Goal: Information Seeking & Learning: Learn about a topic

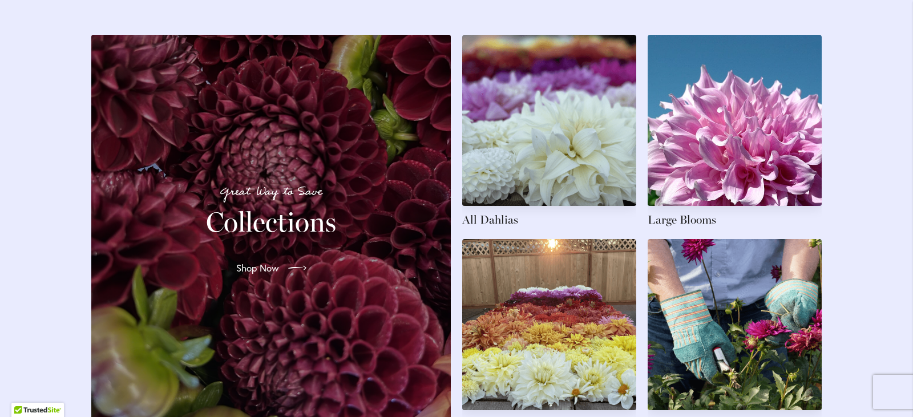
scroll to position [1768, 0]
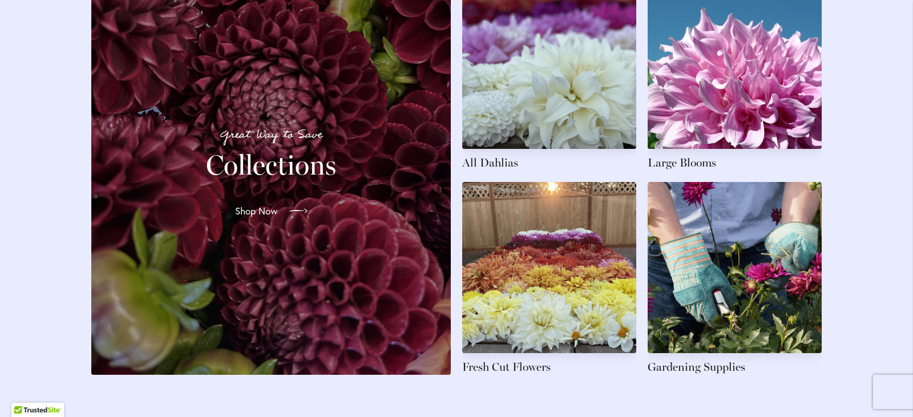
click at [265, 218] on span "Shop Now" at bounding box center [256, 211] width 43 height 14
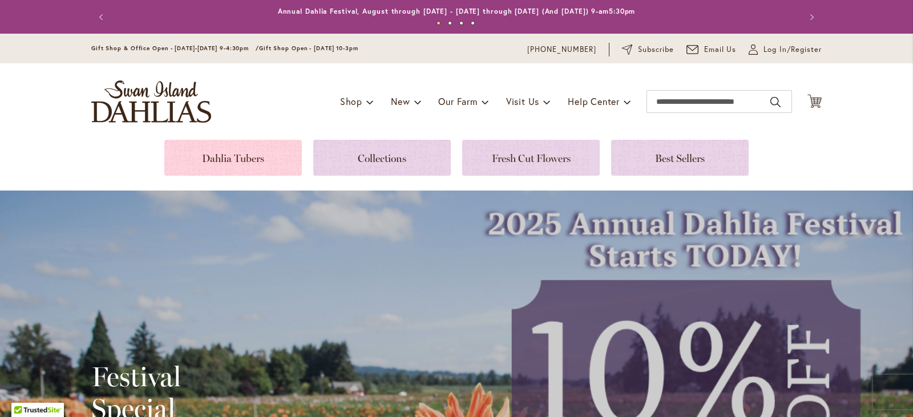
click at [258, 159] on link at bounding box center [232, 158] width 137 height 36
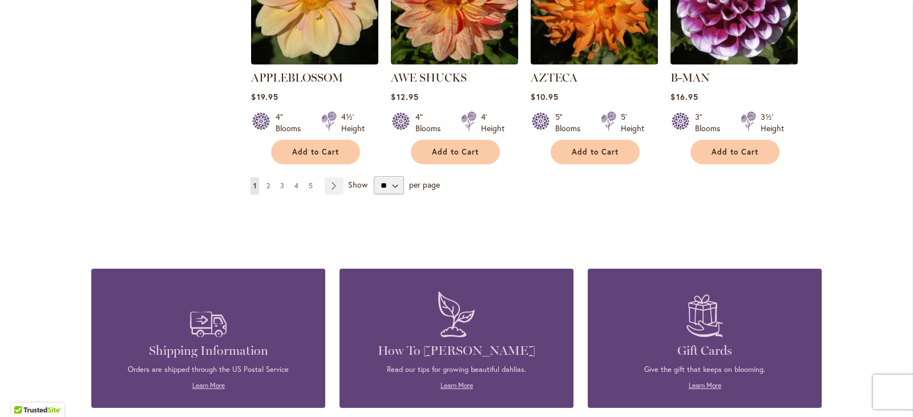
scroll to position [1084, 0]
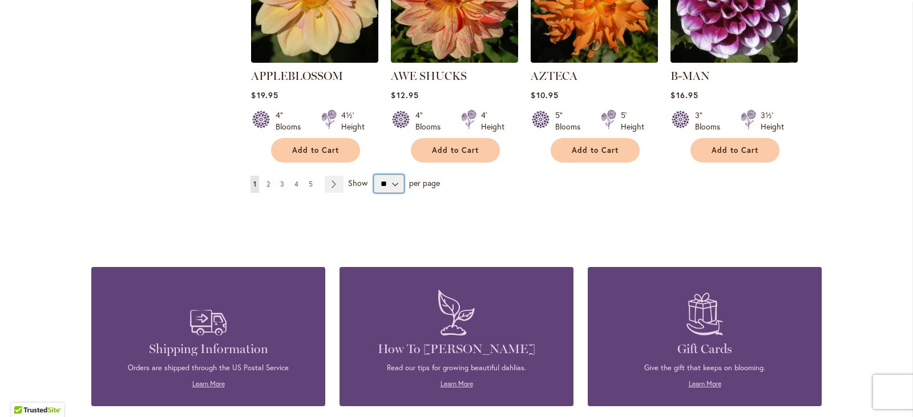
click at [392, 175] on select "** ** ** **" at bounding box center [389, 184] width 30 height 18
select select "**"
click at [374, 175] on select "** ** ** **" at bounding box center [389, 184] width 30 height 18
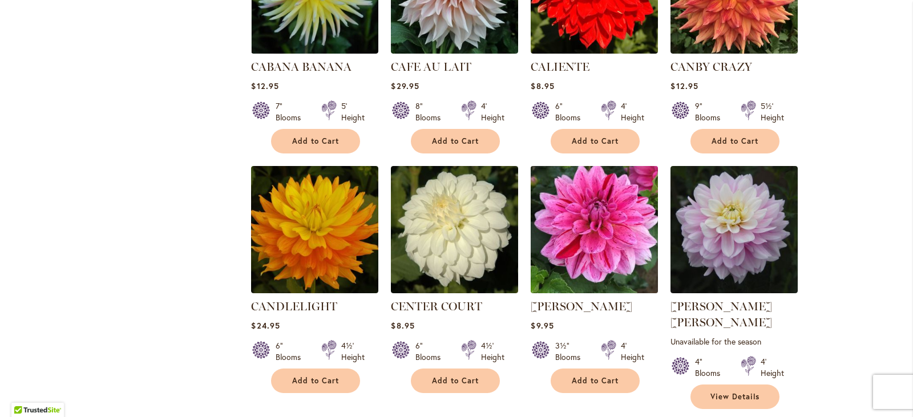
scroll to position [3764, 0]
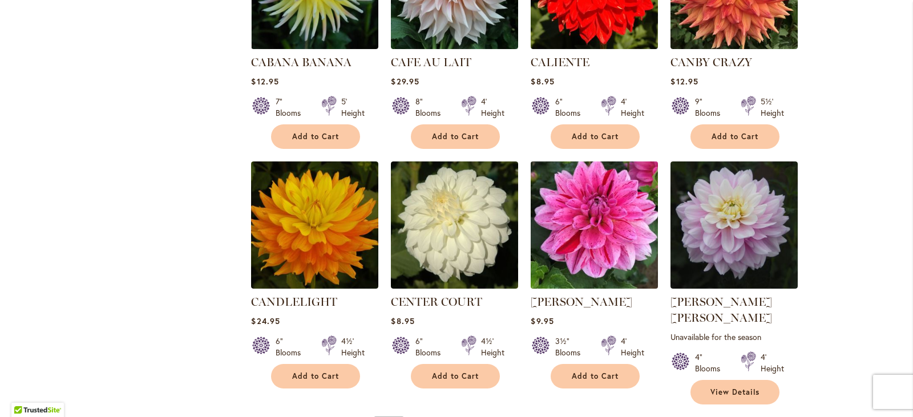
click at [586, 196] on img at bounding box center [594, 225] width 133 height 133
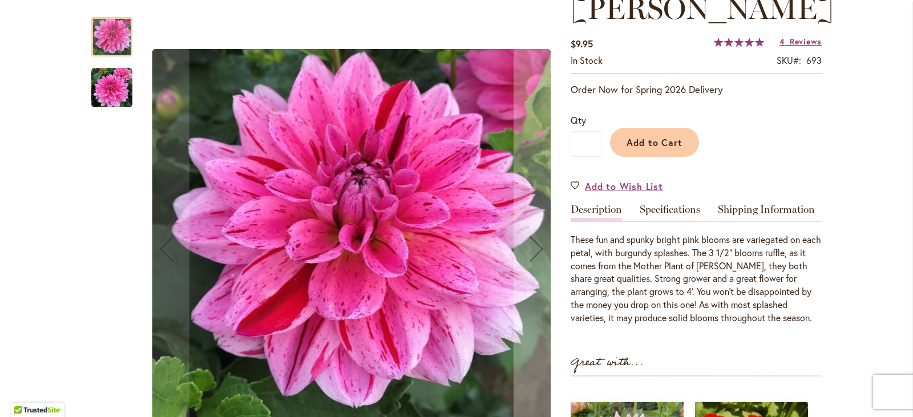
scroll to position [171, 0]
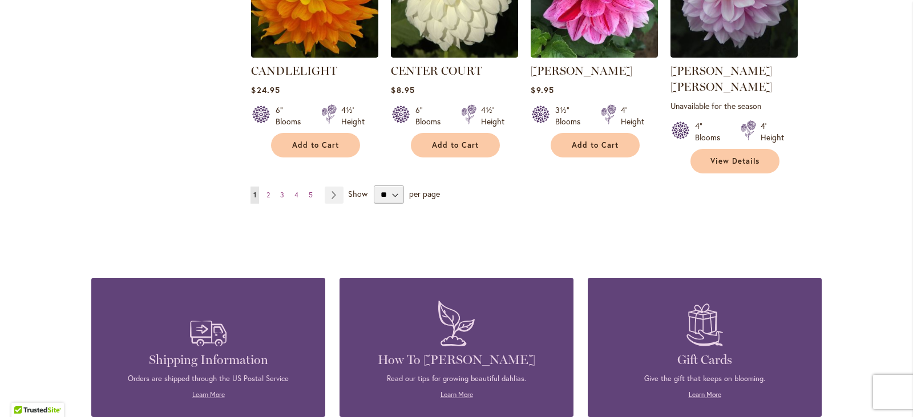
scroll to position [4005, 0]
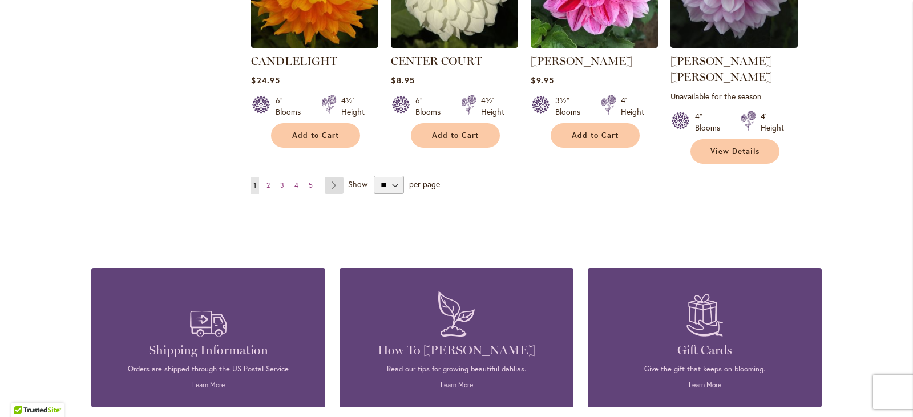
click at [333, 177] on link "Page Next" at bounding box center [334, 185] width 19 height 17
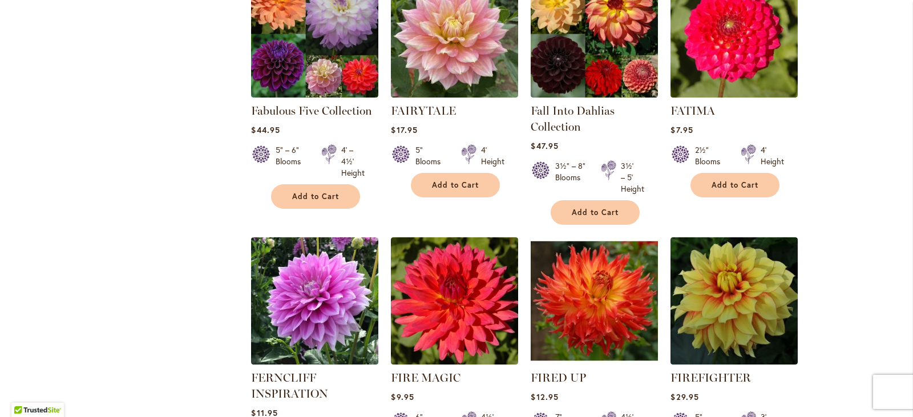
scroll to position [3821, 0]
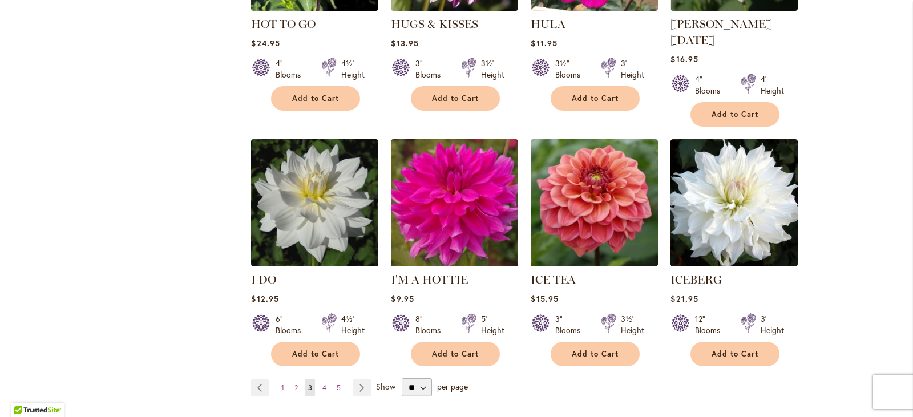
scroll to position [3935, 0]
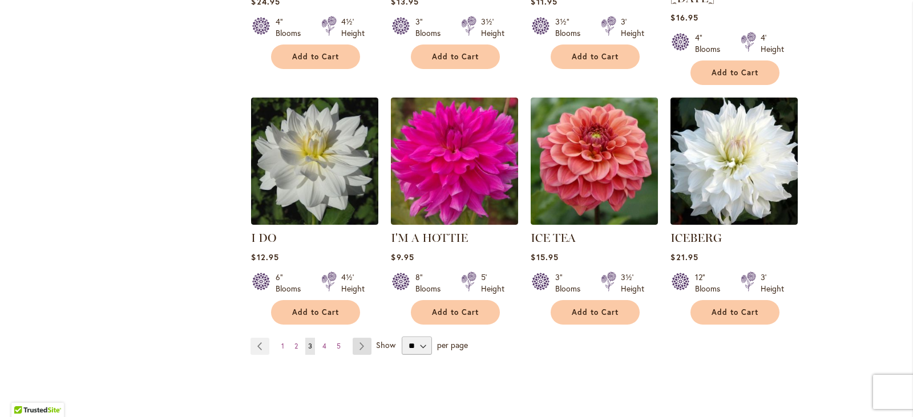
click at [360, 338] on link "Page Next" at bounding box center [361, 346] width 19 height 17
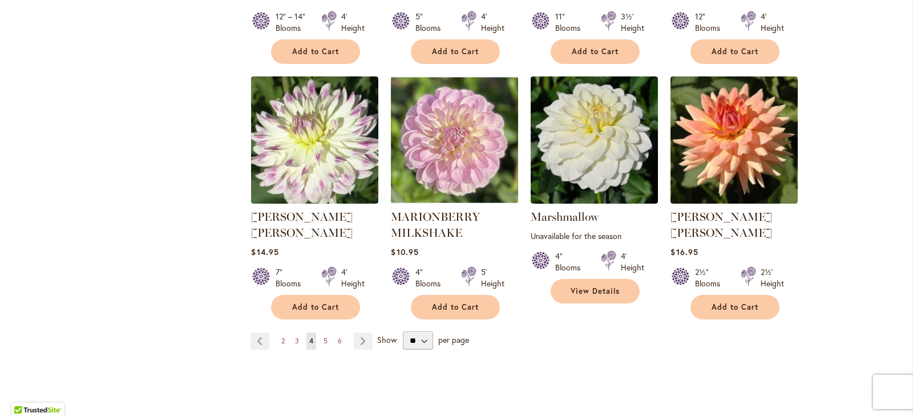
scroll to position [3935, 0]
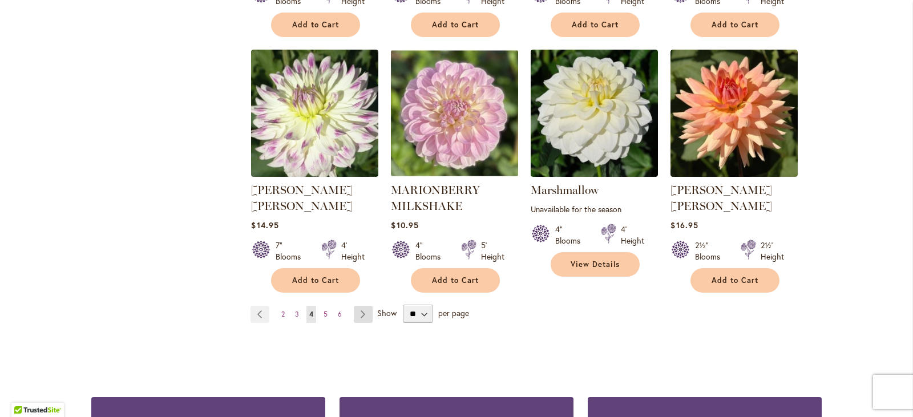
click at [361, 306] on link "Page Next" at bounding box center [363, 314] width 19 height 17
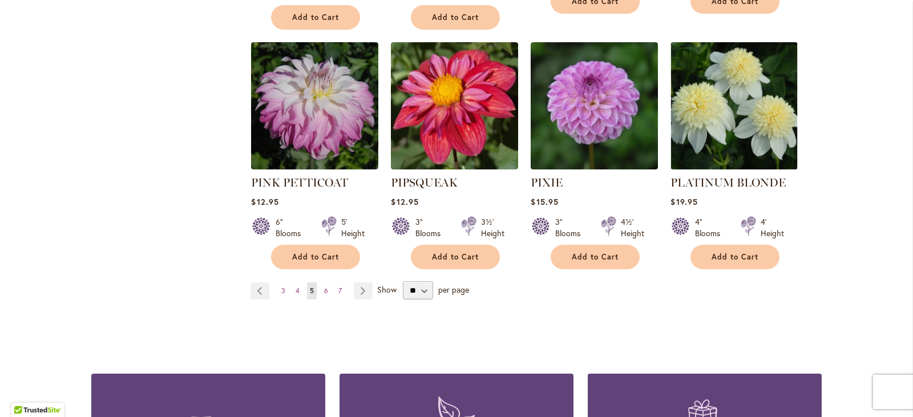
scroll to position [3948, 0]
click at [359, 282] on link "Page Next" at bounding box center [363, 290] width 19 height 17
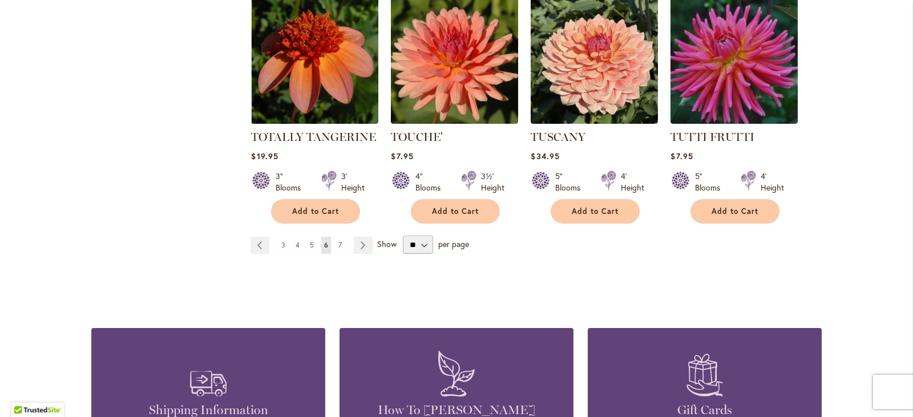
scroll to position [3948, 0]
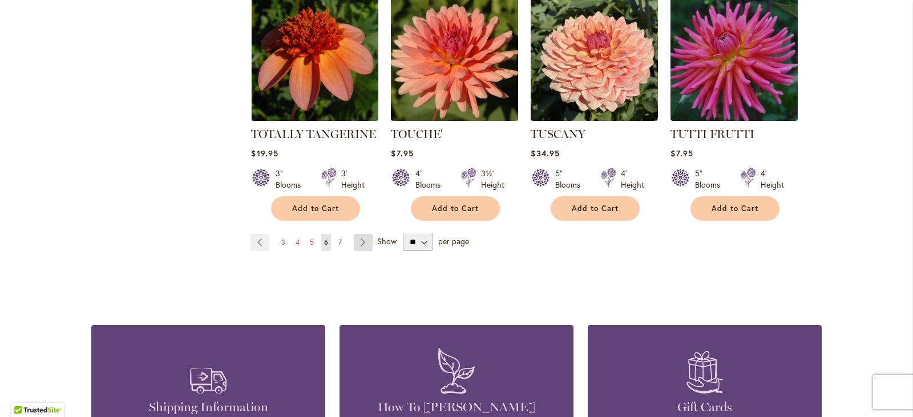
click at [359, 234] on link "Page Next" at bounding box center [363, 242] width 19 height 17
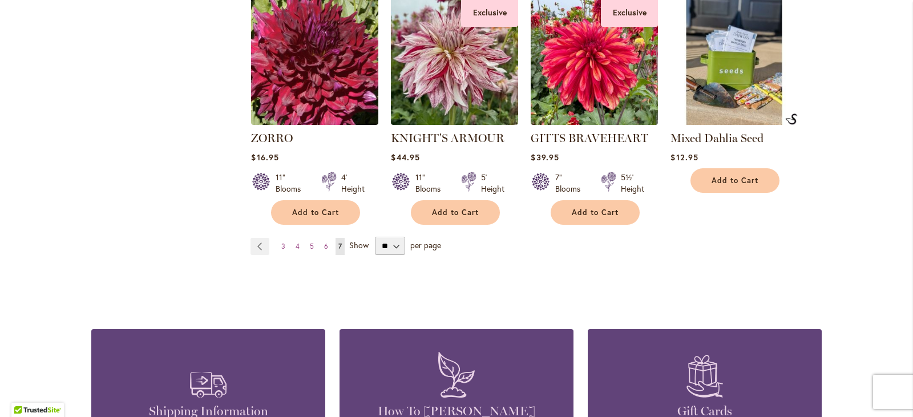
scroll to position [1711, 0]
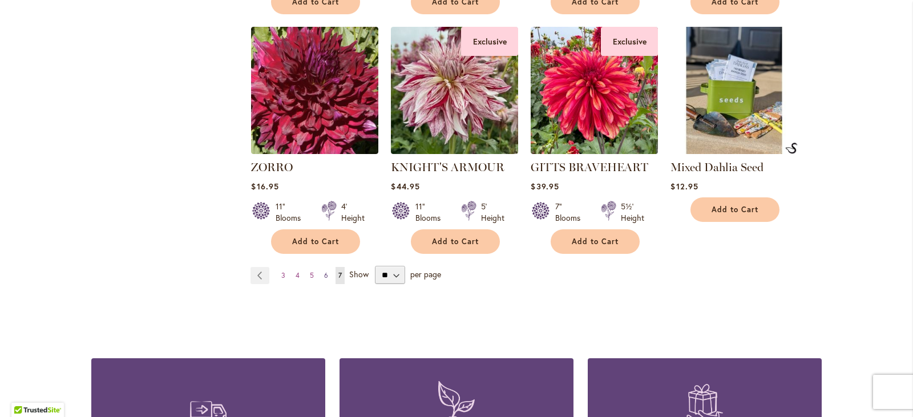
click at [324, 271] on span "6" at bounding box center [326, 275] width 4 height 9
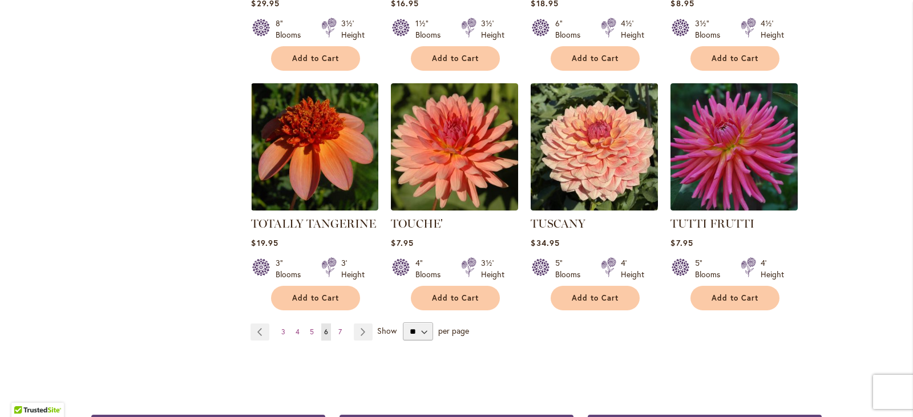
scroll to position [3878, 0]
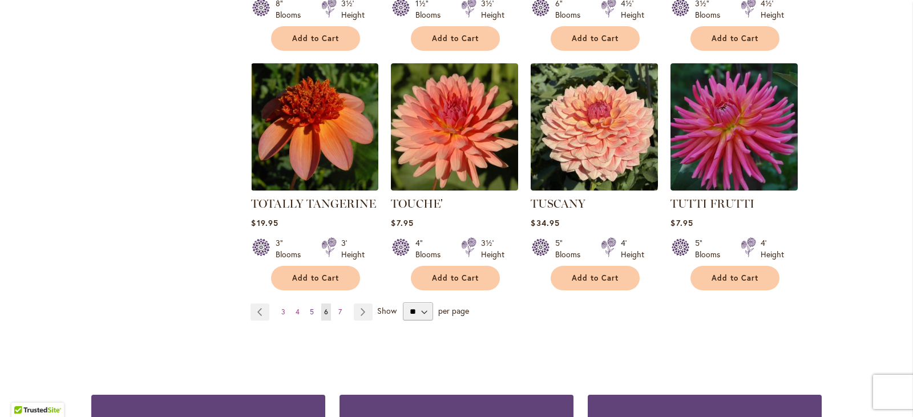
click at [310, 307] on span "5" at bounding box center [312, 311] width 4 height 9
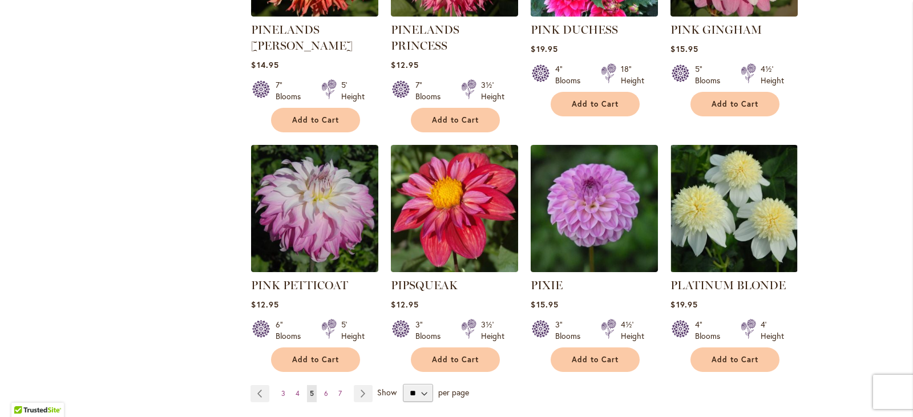
scroll to position [3891, 0]
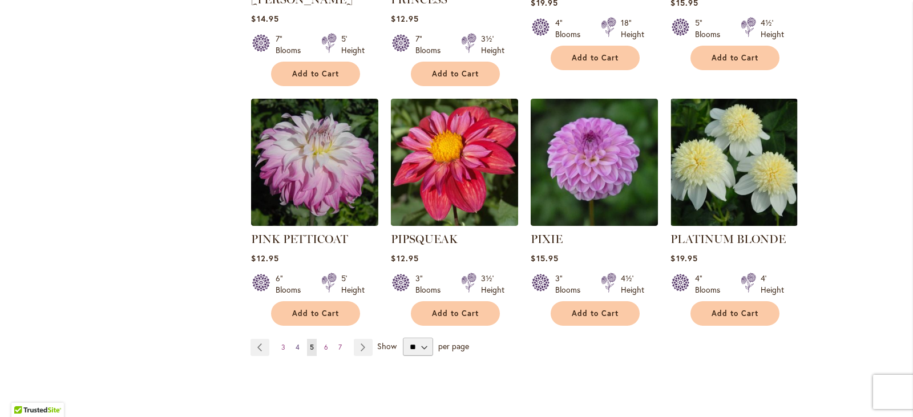
click at [295, 343] on span "4" at bounding box center [297, 347] width 4 height 9
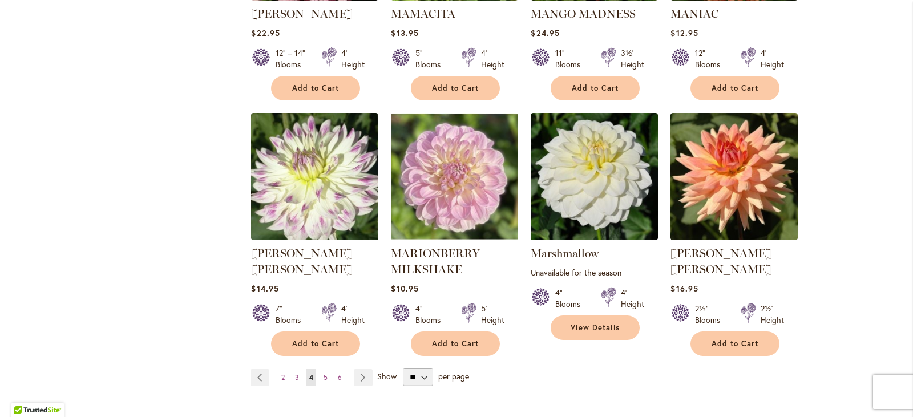
scroll to position [3878, 0]
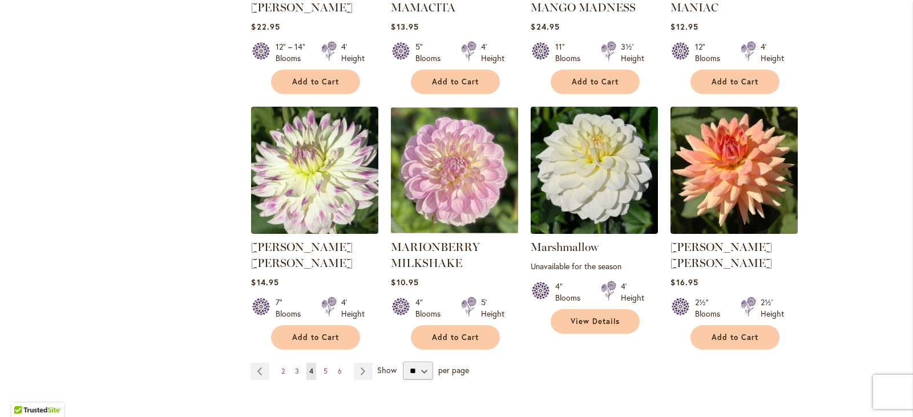
click at [295, 367] on span "3" at bounding box center [297, 371] width 4 height 9
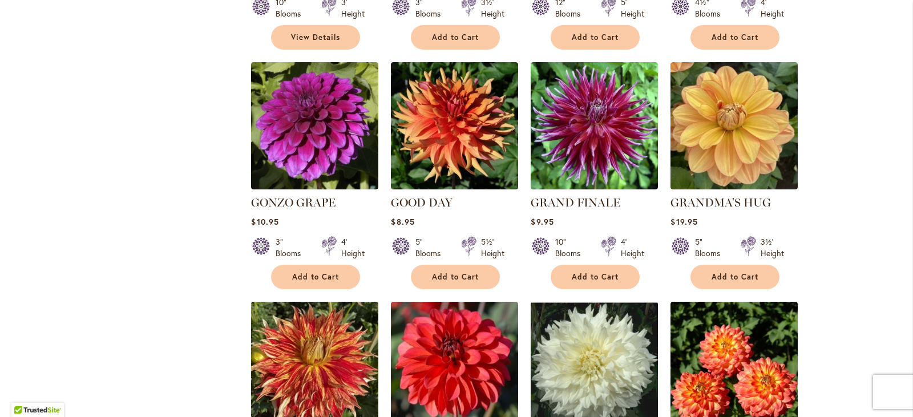
scroll to position [1996, 0]
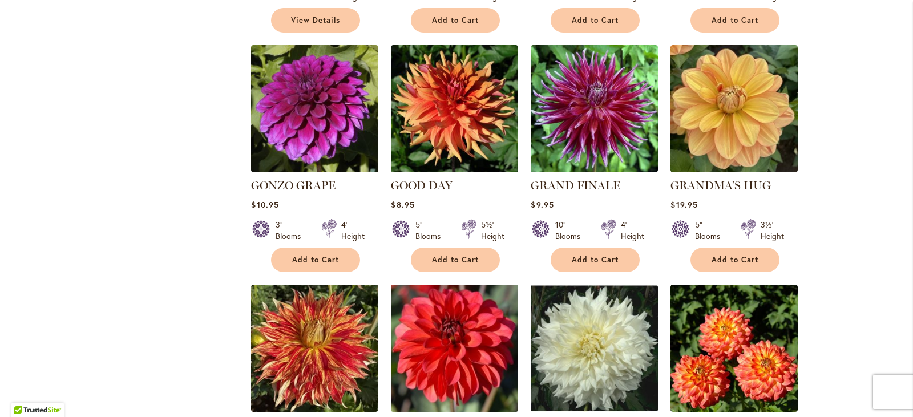
click at [437, 289] on img at bounding box center [454, 348] width 133 height 133
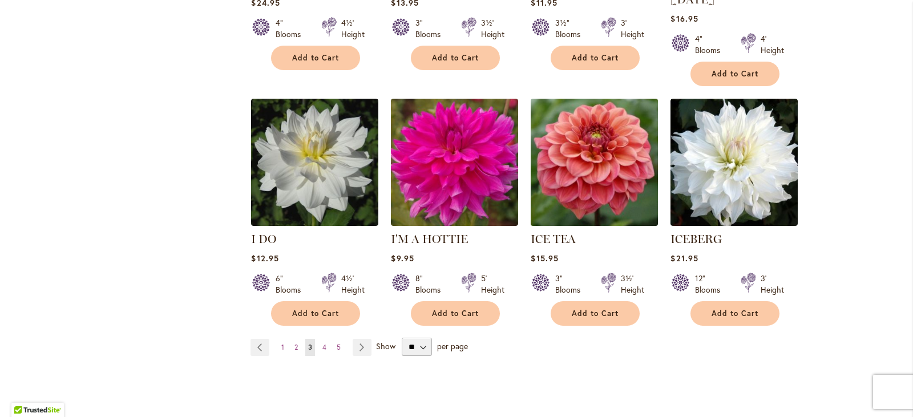
scroll to position [3935, 0]
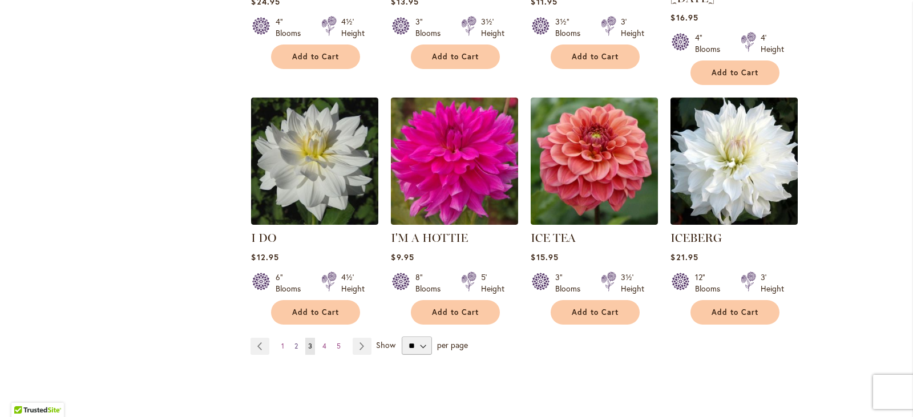
click at [294, 342] on span "2" at bounding box center [295, 346] width 3 height 9
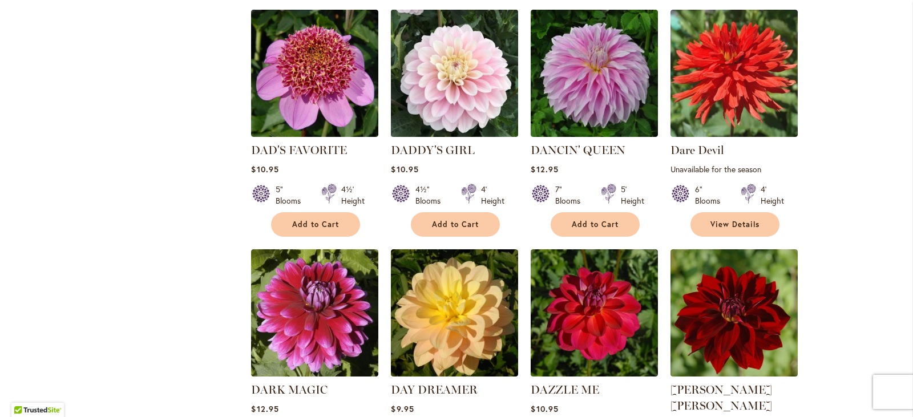
scroll to position [2066, 0]
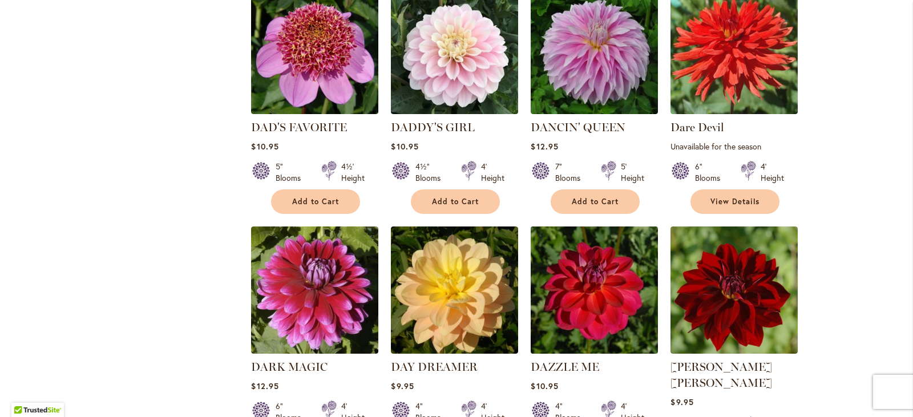
click at [601, 229] on img at bounding box center [594, 290] width 133 height 133
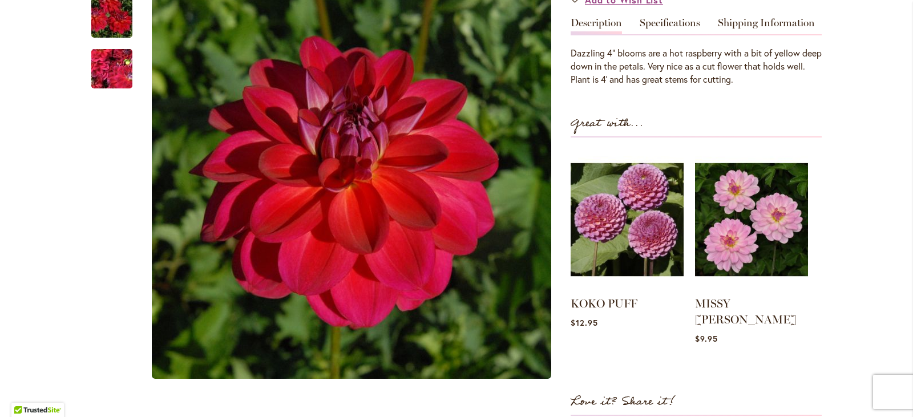
scroll to position [399, 0]
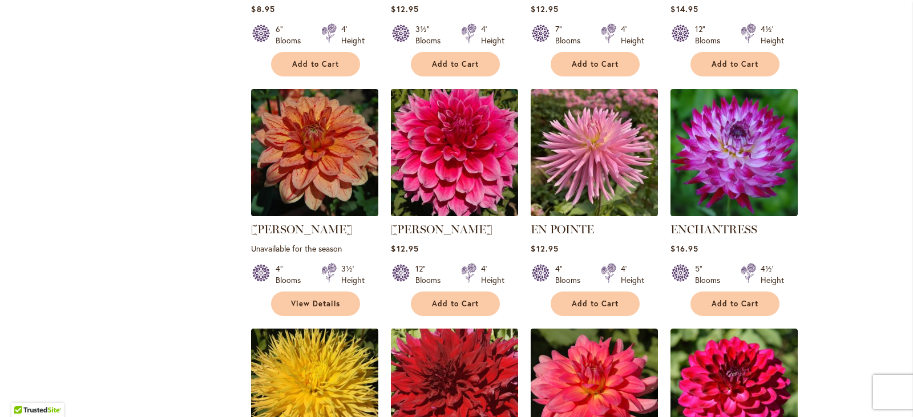
scroll to position [3194, 0]
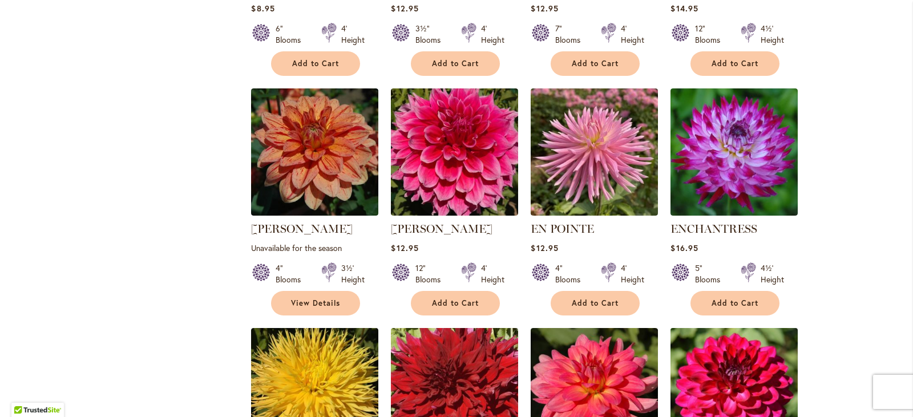
click at [732, 325] on img at bounding box center [733, 391] width 133 height 133
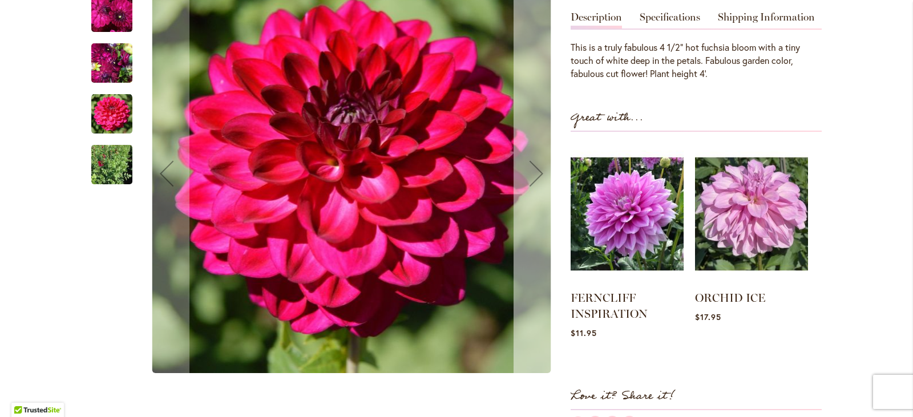
scroll to position [285, 0]
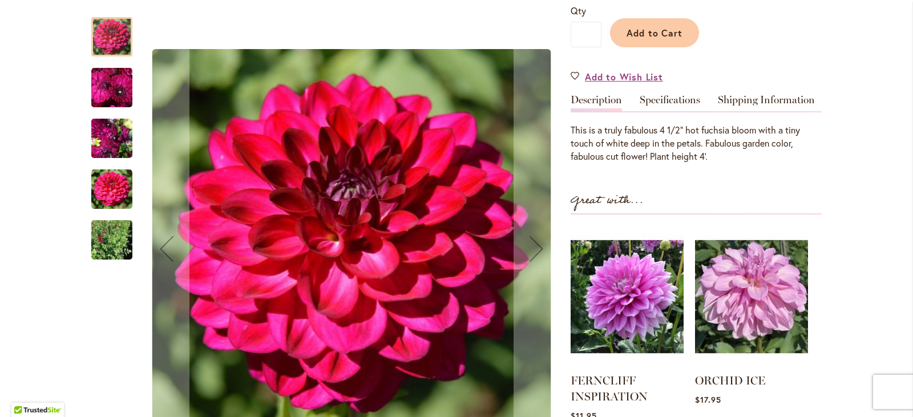
click at [100, 86] on img "FABULOUS" at bounding box center [111, 87] width 41 height 42
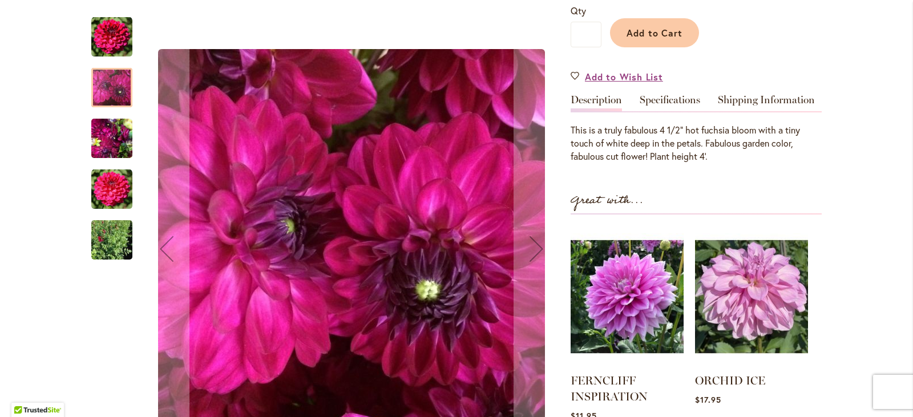
click at [102, 133] on img "FABULOUS" at bounding box center [111, 138] width 41 height 55
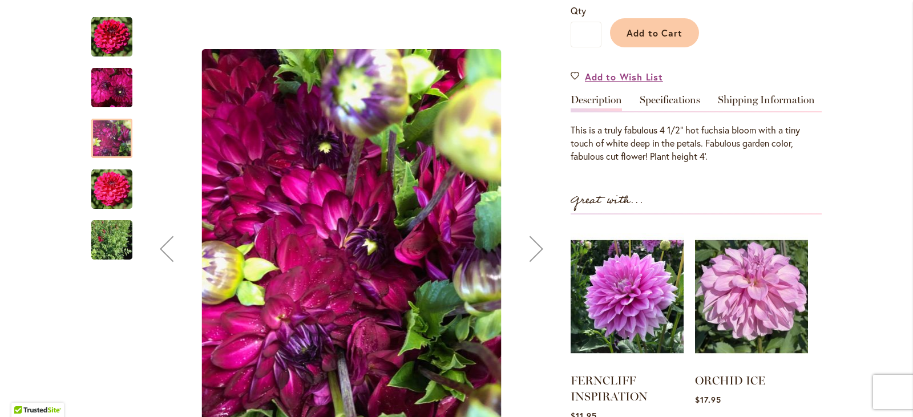
click at [102, 194] on img "FABULOUS" at bounding box center [111, 189] width 41 height 41
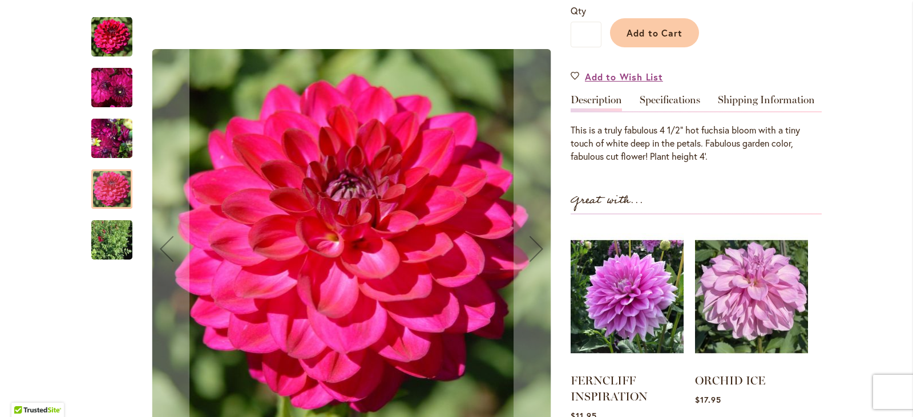
click at [116, 37] on img "FABULOUS" at bounding box center [111, 37] width 41 height 41
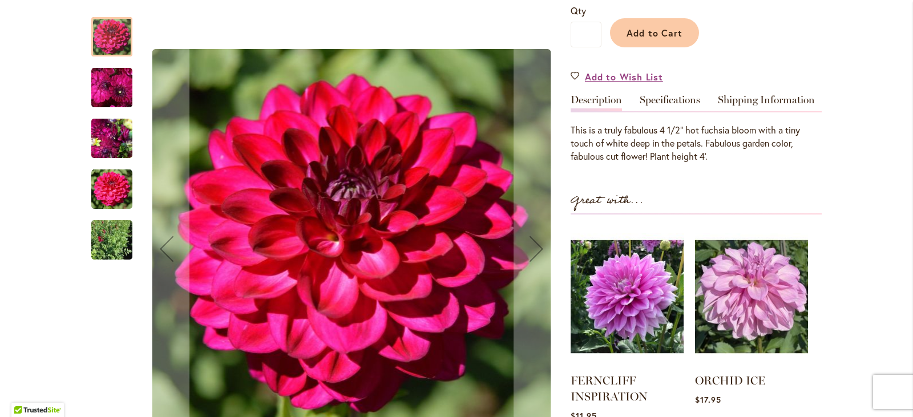
click at [100, 185] on img "FABULOUS" at bounding box center [111, 189] width 41 height 41
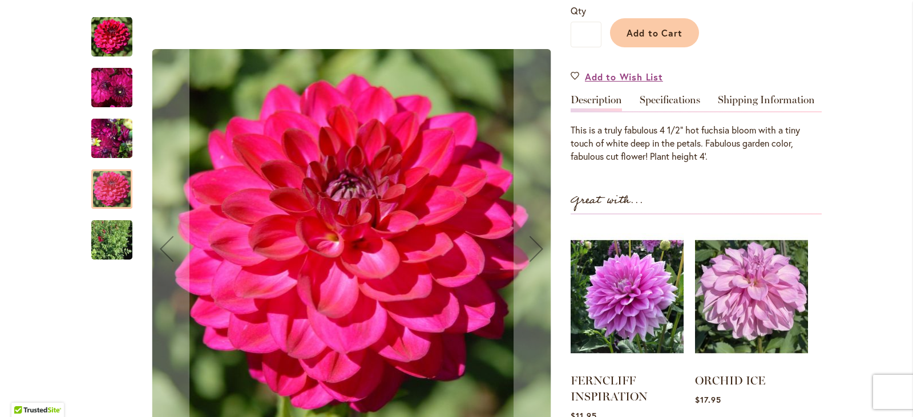
click at [101, 233] on img "FABULOUS" at bounding box center [111, 239] width 41 height 55
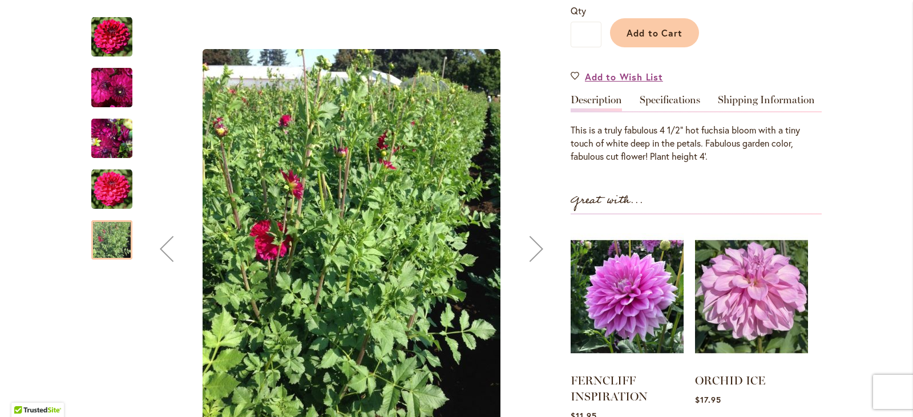
click at [117, 39] on img "FABULOUS" at bounding box center [111, 37] width 41 height 41
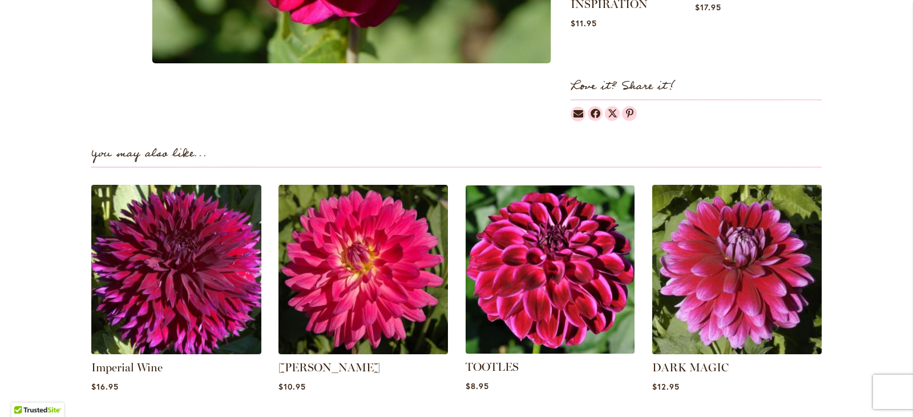
scroll to position [684, 0]
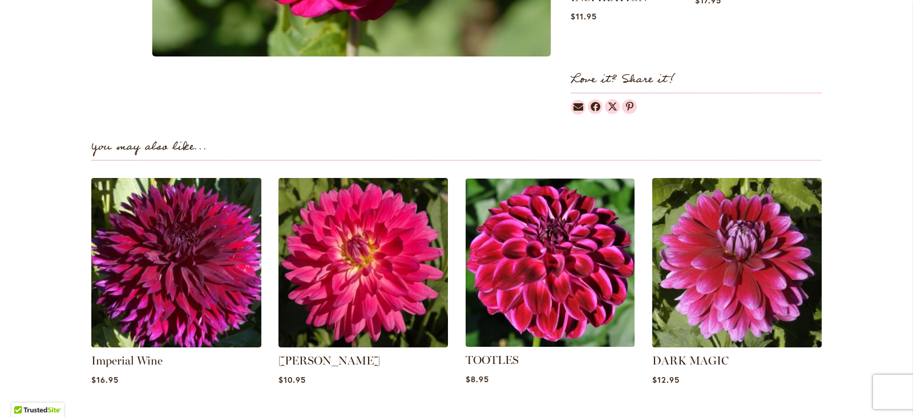
click at [568, 297] on img at bounding box center [549, 262] width 177 height 177
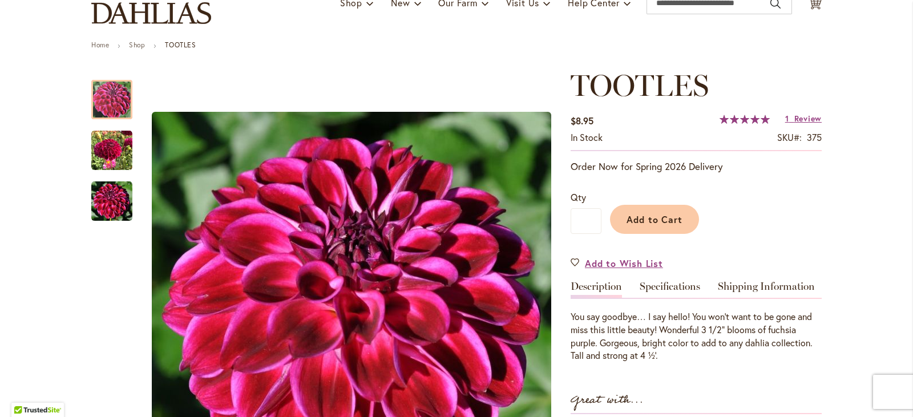
scroll to position [114, 0]
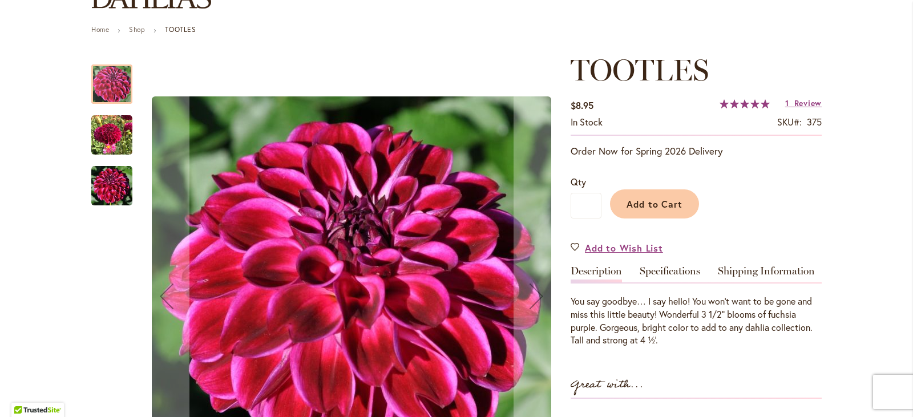
click at [95, 144] on img "Tootles" at bounding box center [111, 135] width 41 height 41
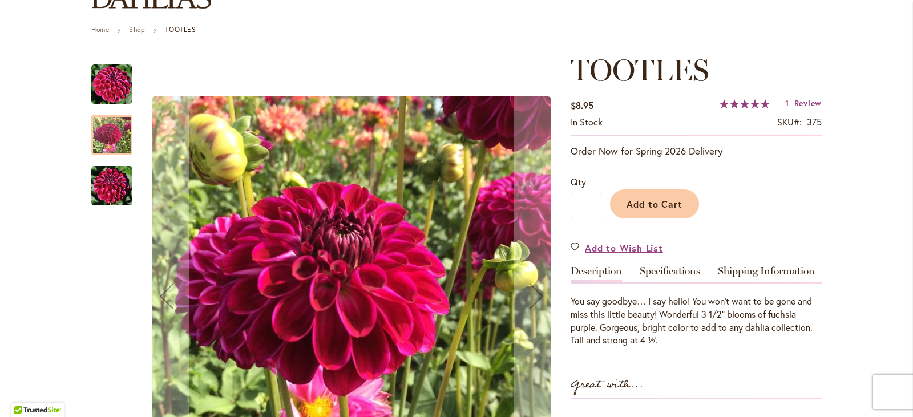
click at [111, 186] on img "Tootles" at bounding box center [111, 185] width 41 height 41
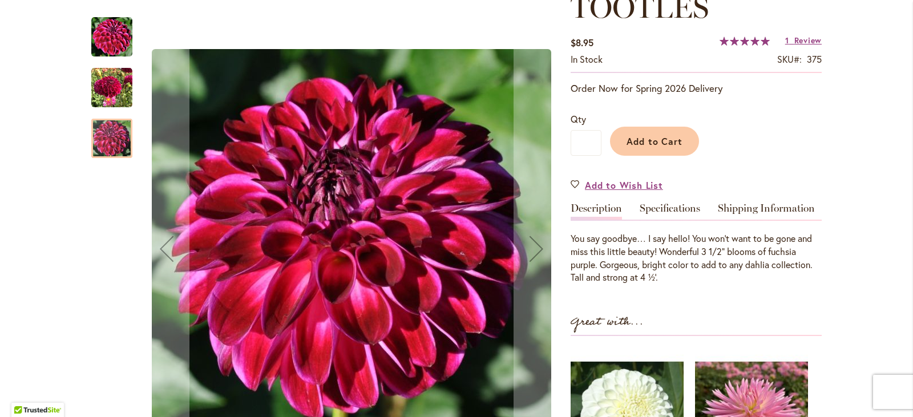
scroll to position [171, 0]
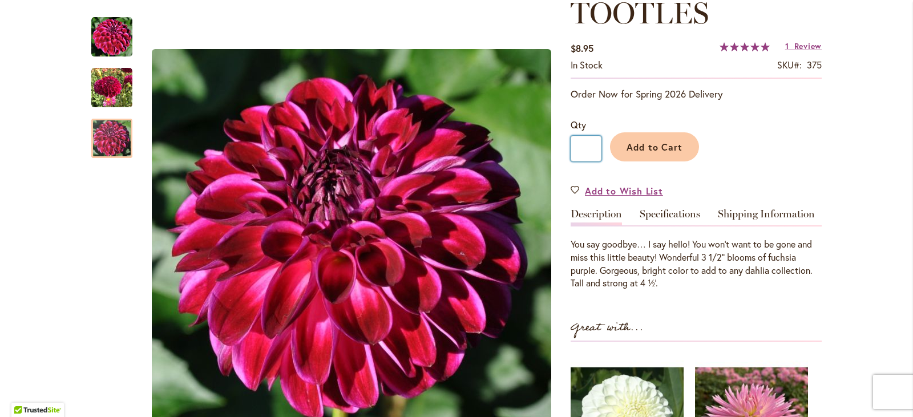
click at [574, 150] on input "*" at bounding box center [585, 149] width 31 height 26
click at [575, 155] on input "*" at bounding box center [585, 149] width 31 height 26
click at [583, 149] on input "*" at bounding box center [585, 149] width 31 height 26
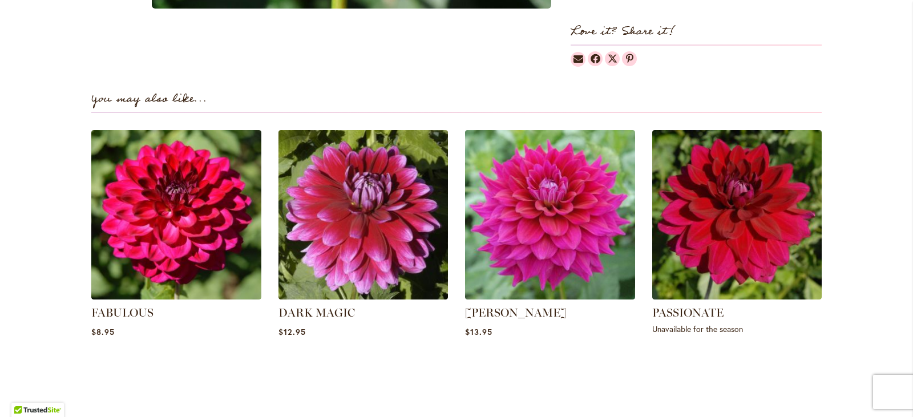
scroll to position [741, 0]
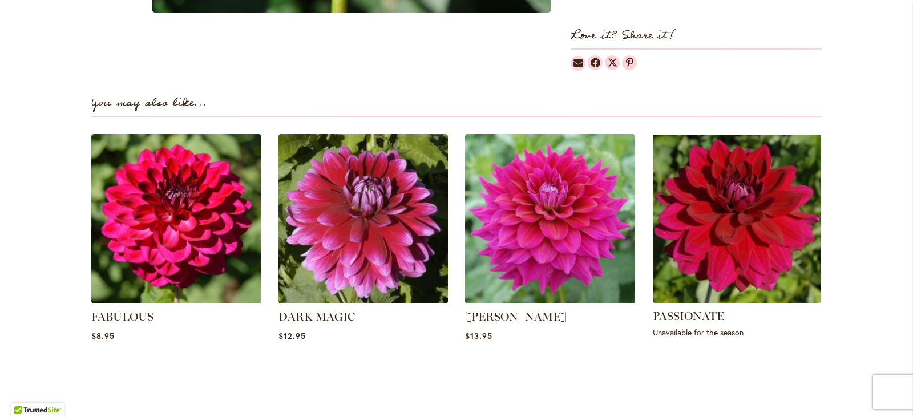
click at [717, 226] on img at bounding box center [736, 218] width 177 height 177
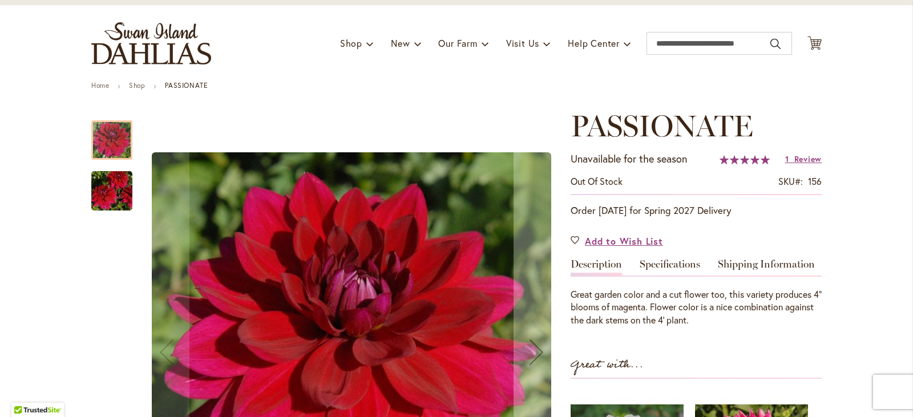
scroll to position [57, 0]
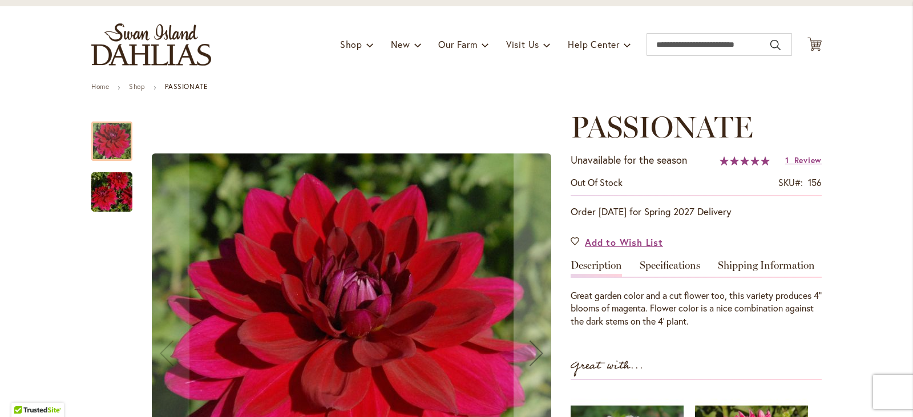
click at [108, 198] on img "PASSIONATE" at bounding box center [112, 192] width 82 height 55
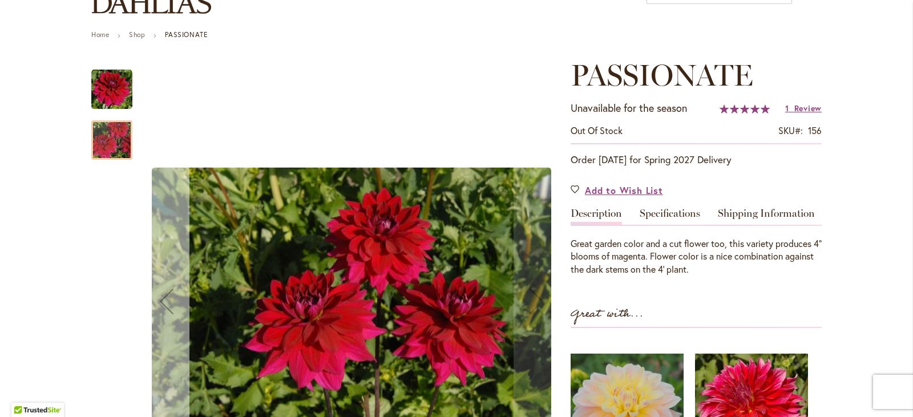
scroll to position [171, 0]
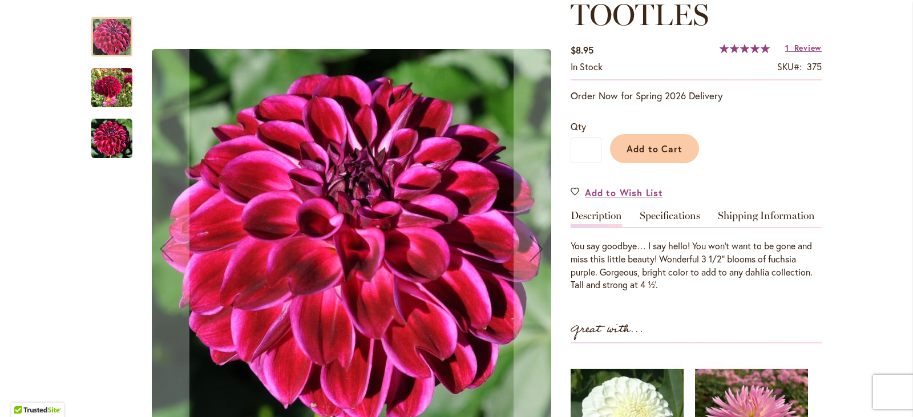
scroll to position [171, 0]
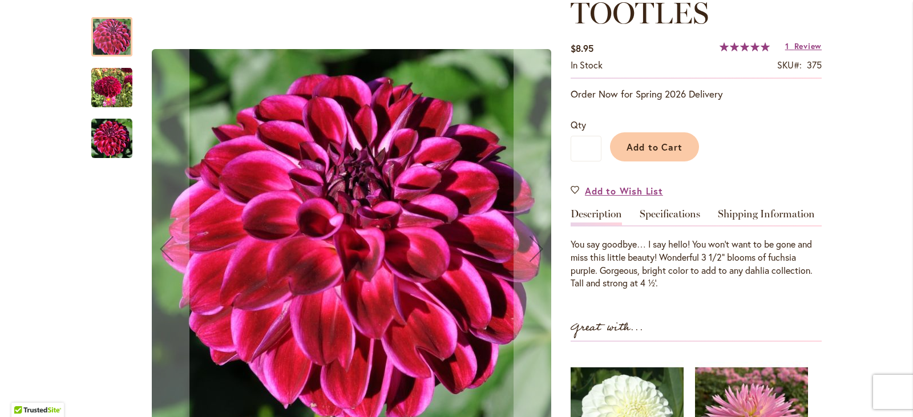
click at [108, 140] on img "Tootles" at bounding box center [111, 138] width 41 height 41
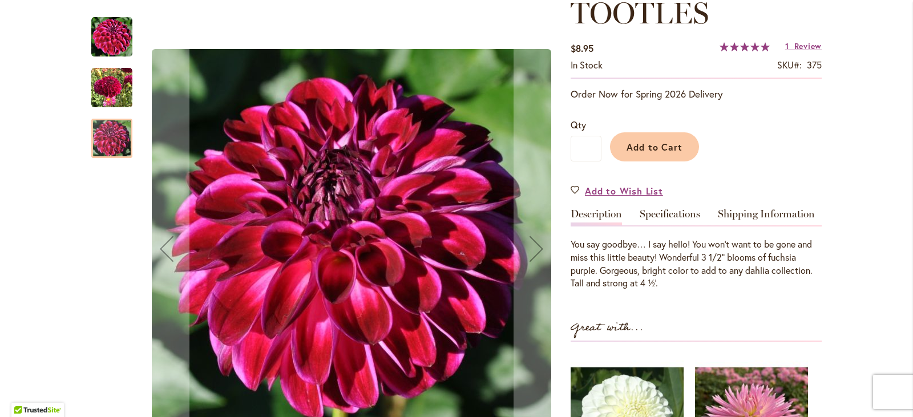
click at [95, 87] on img "Tootles" at bounding box center [111, 87] width 41 height 41
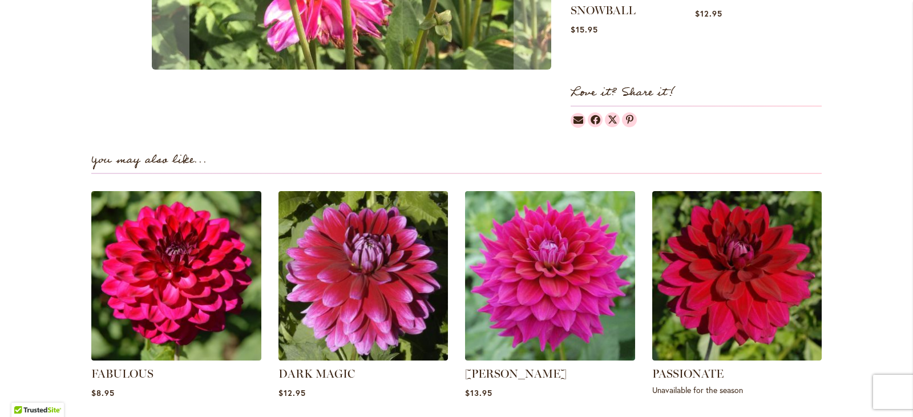
scroll to position [798, 0]
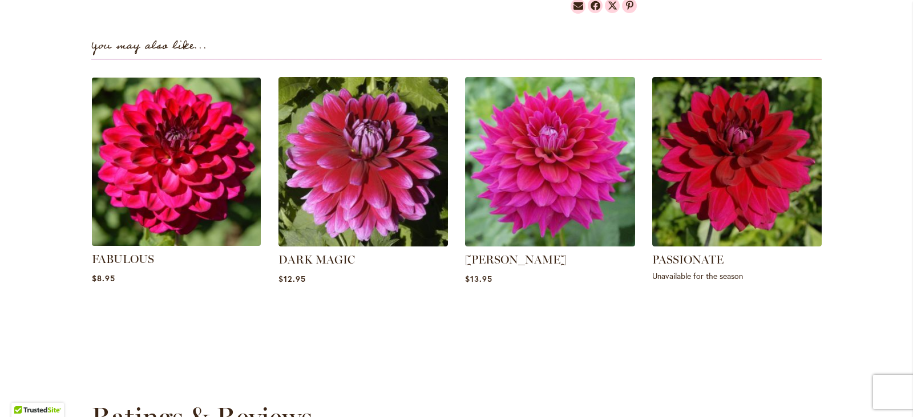
click at [167, 169] on img at bounding box center [176, 161] width 177 height 177
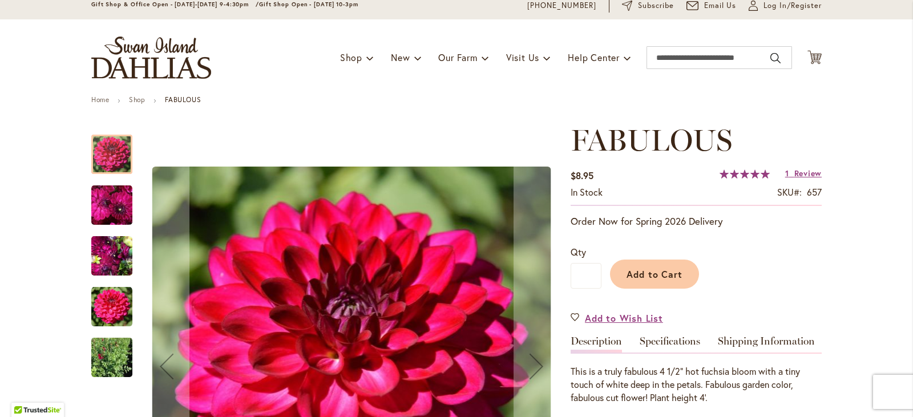
scroll to position [57, 0]
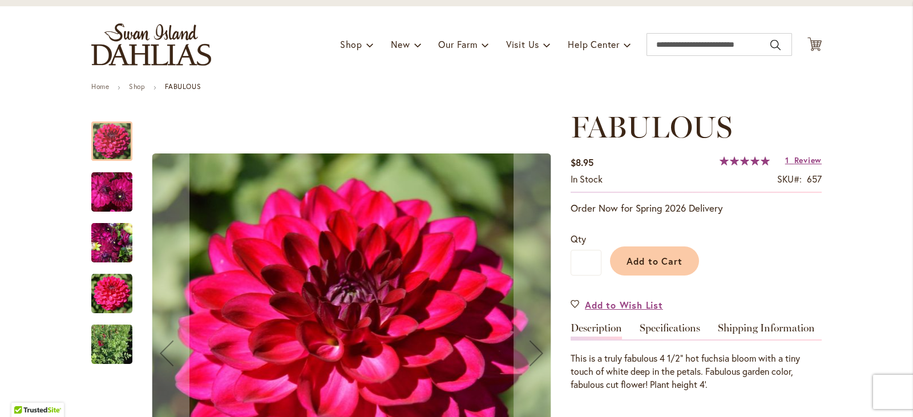
click at [116, 198] on img "FABULOUS" at bounding box center [111, 192] width 41 height 42
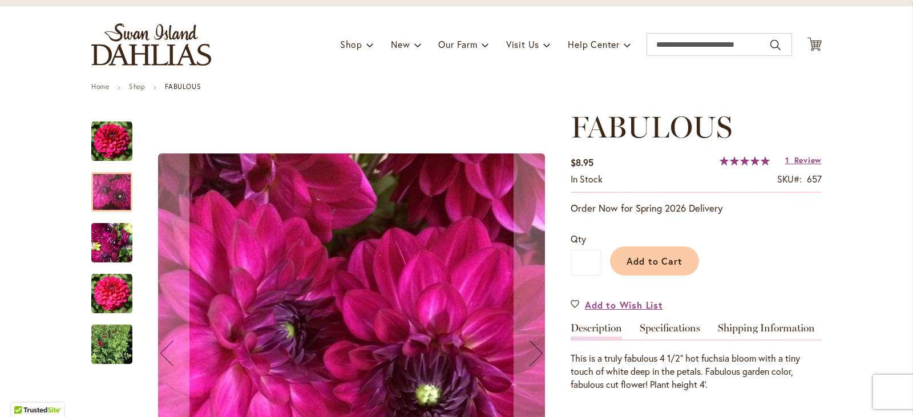
click at [101, 251] on img "FABULOUS" at bounding box center [111, 243] width 41 height 55
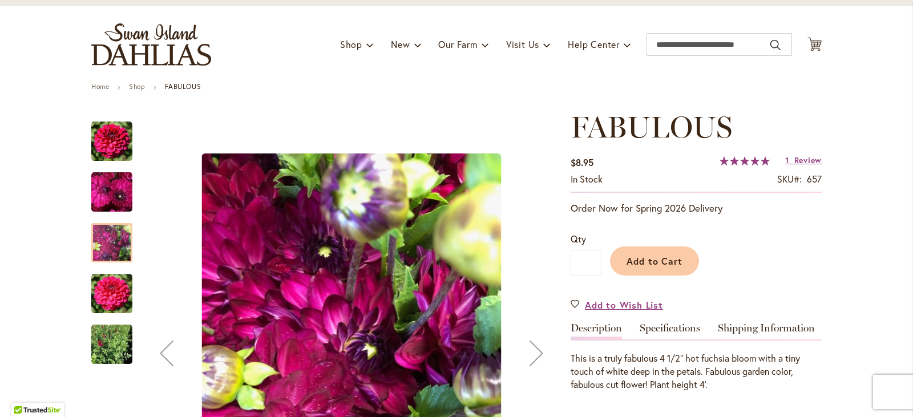
click at [98, 297] on img "FABULOUS" at bounding box center [111, 293] width 41 height 41
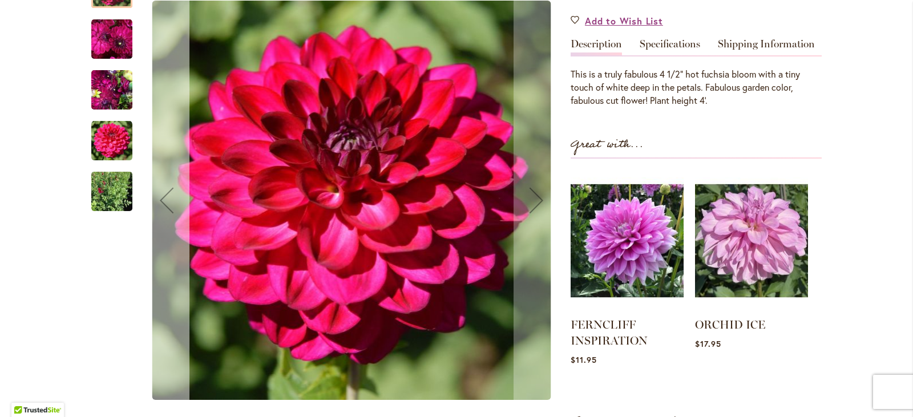
scroll to position [342, 0]
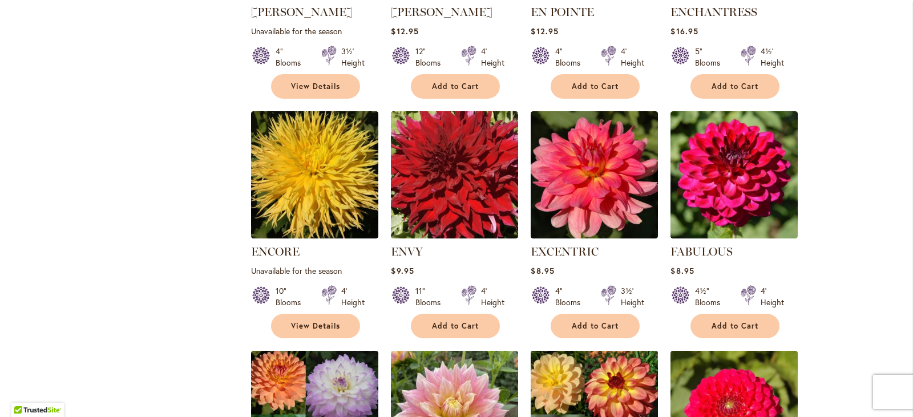
scroll to position [3378, 0]
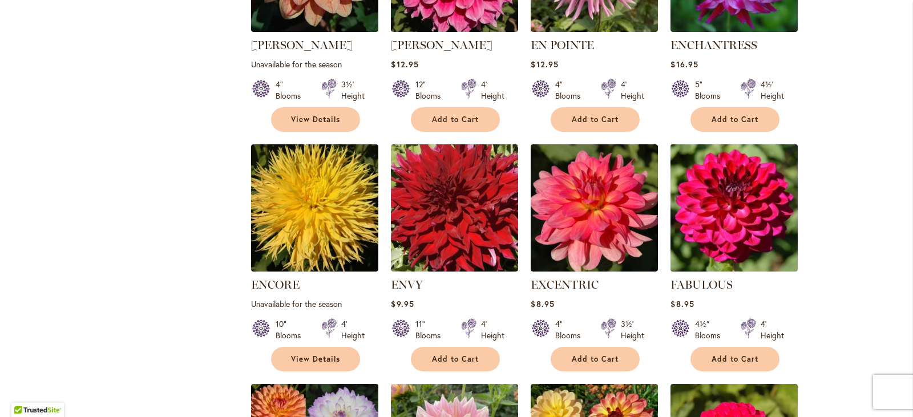
click at [737, 141] on img at bounding box center [733, 207] width 133 height 133
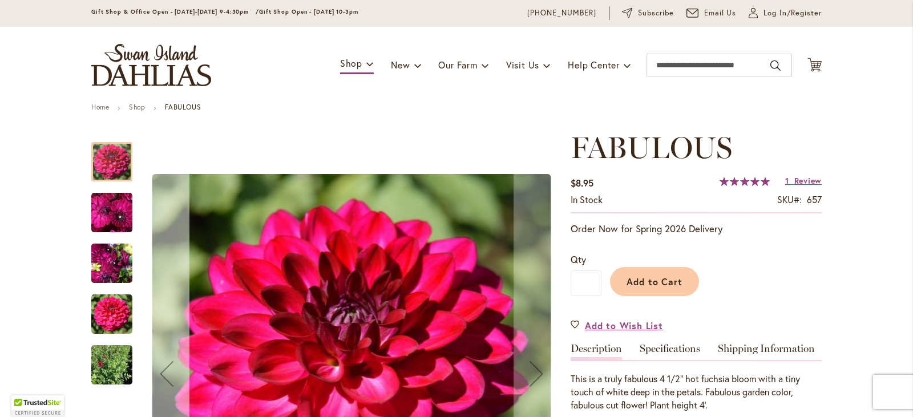
scroll to position [57, 0]
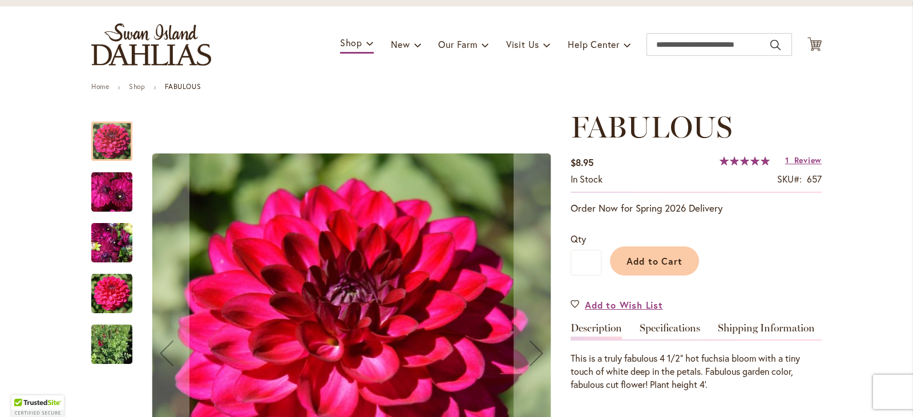
click at [120, 200] on img "FABULOUS" at bounding box center [111, 192] width 41 height 42
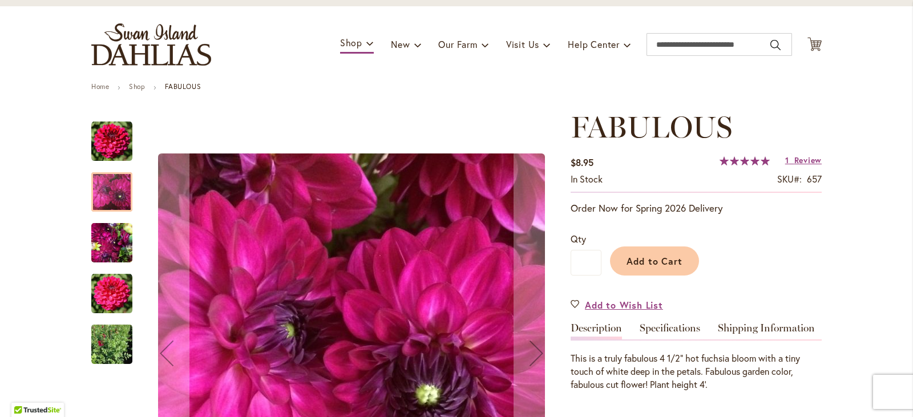
click at [102, 298] on img "FABULOUS" at bounding box center [111, 293] width 41 height 41
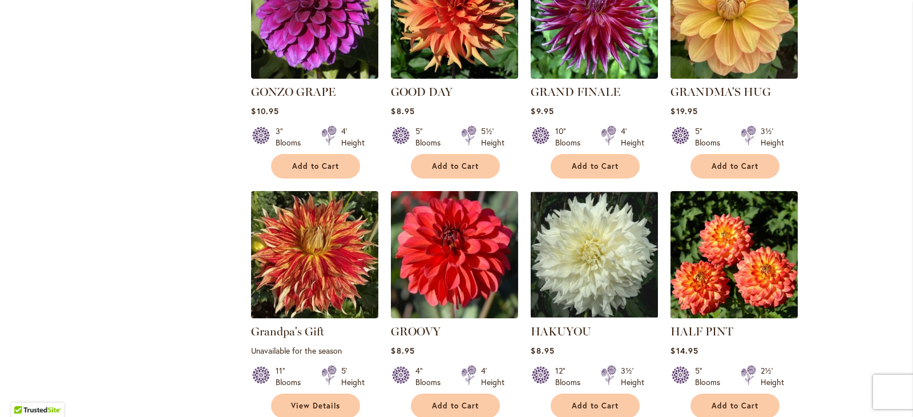
scroll to position [2110, 0]
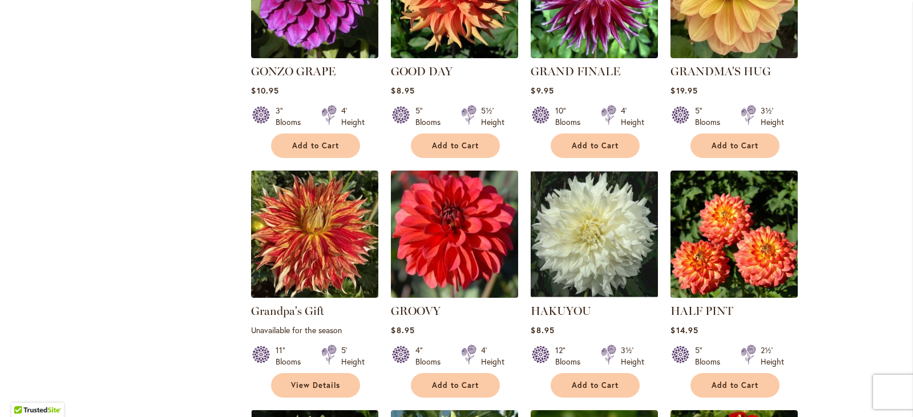
click at [460, 176] on img at bounding box center [454, 234] width 133 height 133
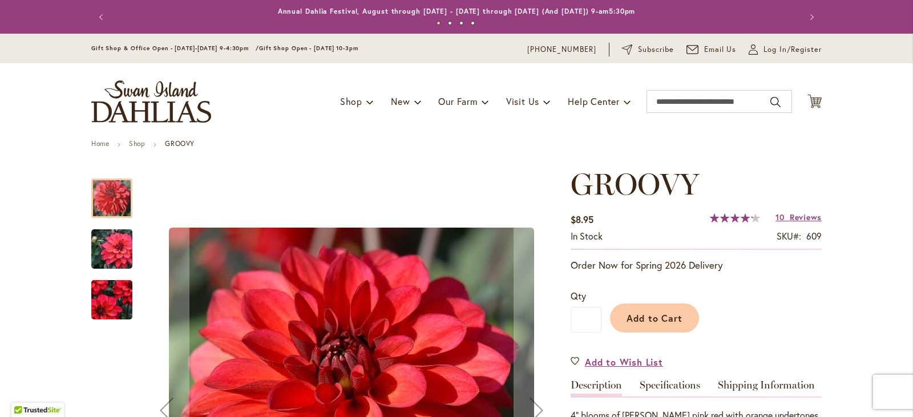
click at [99, 297] on img "GROOVY" at bounding box center [112, 299] width 82 height 71
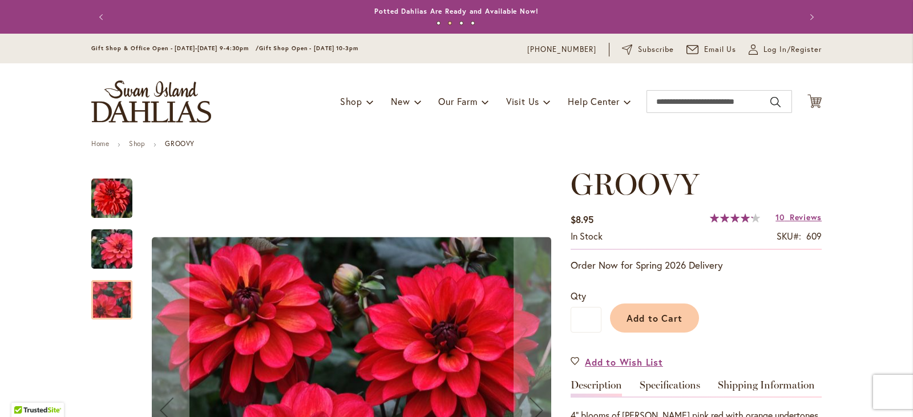
click at [108, 208] on img "GROOVY" at bounding box center [111, 198] width 41 height 41
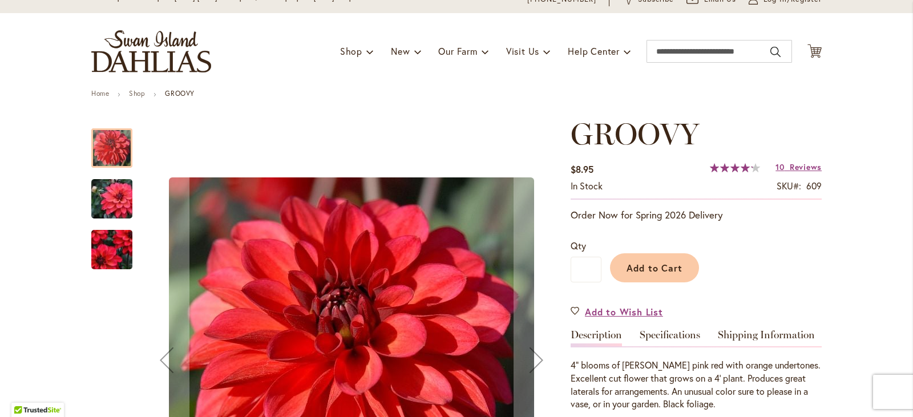
scroll to position [114, 0]
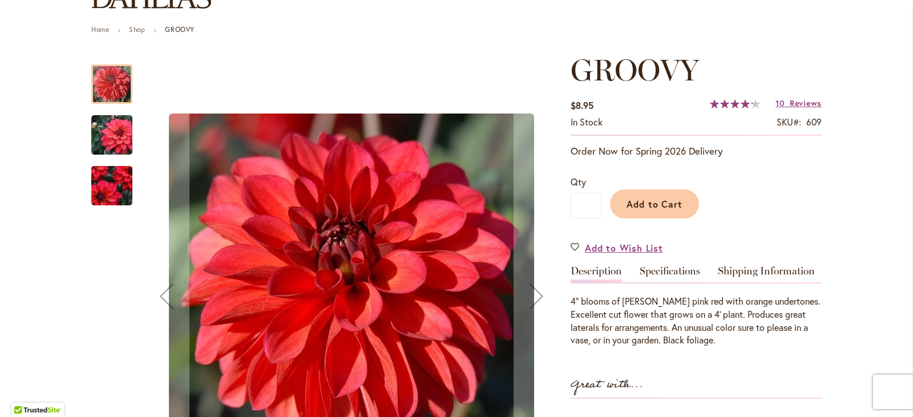
click at [120, 137] on img "GROOVY" at bounding box center [112, 135] width 82 height 55
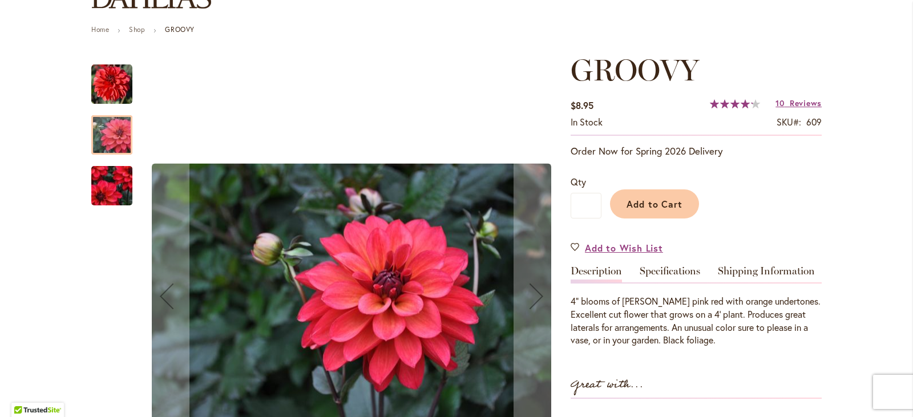
click at [112, 178] on img "GROOVY" at bounding box center [112, 185] width 82 height 71
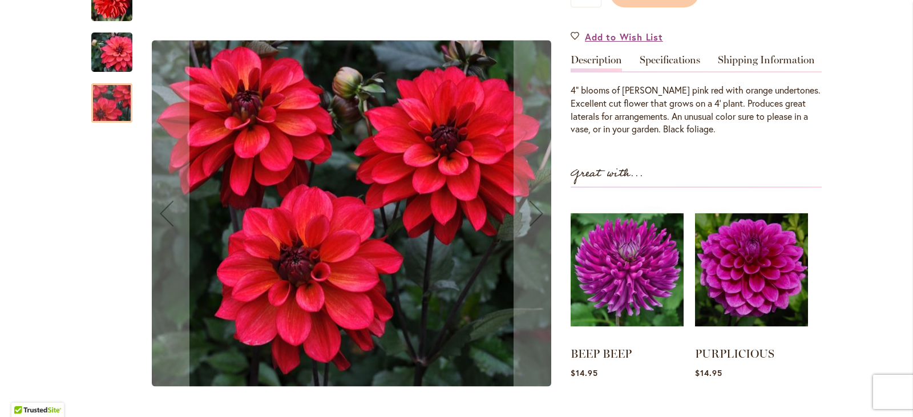
scroll to position [342, 0]
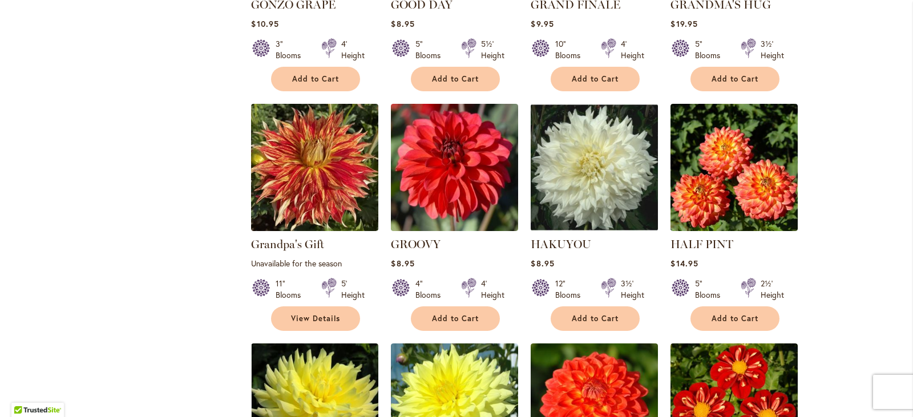
scroll to position [2224, 0]
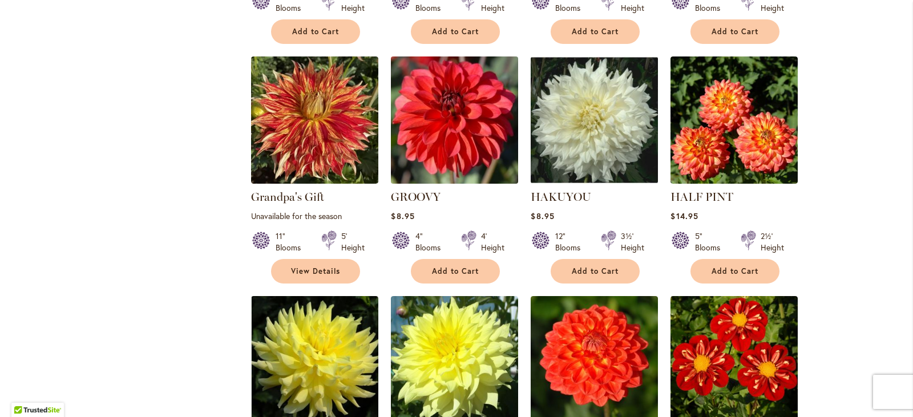
click at [441, 59] on img at bounding box center [454, 120] width 133 height 133
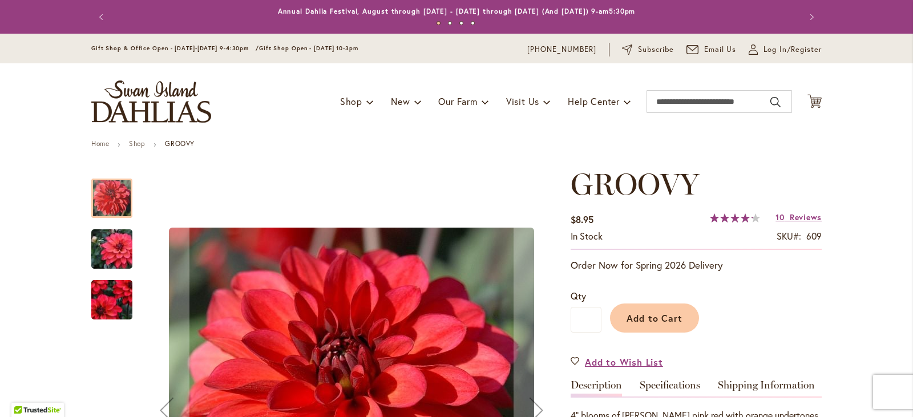
click at [101, 309] on img "GROOVY" at bounding box center [112, 299] width 82 height 71
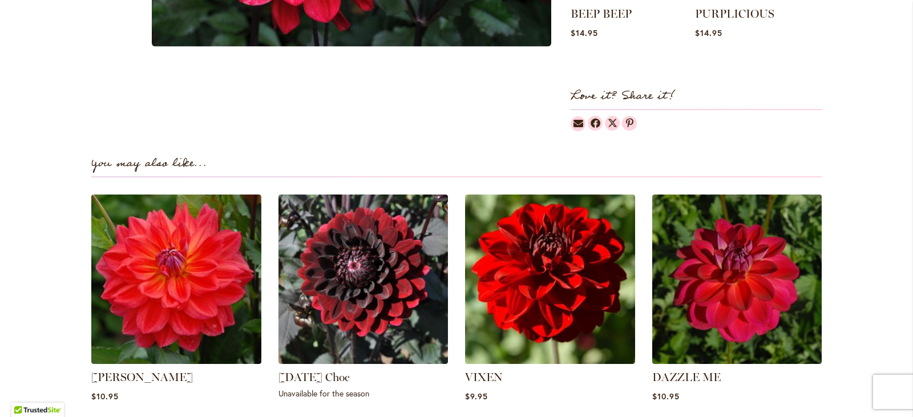
scroll to position [684, 0]
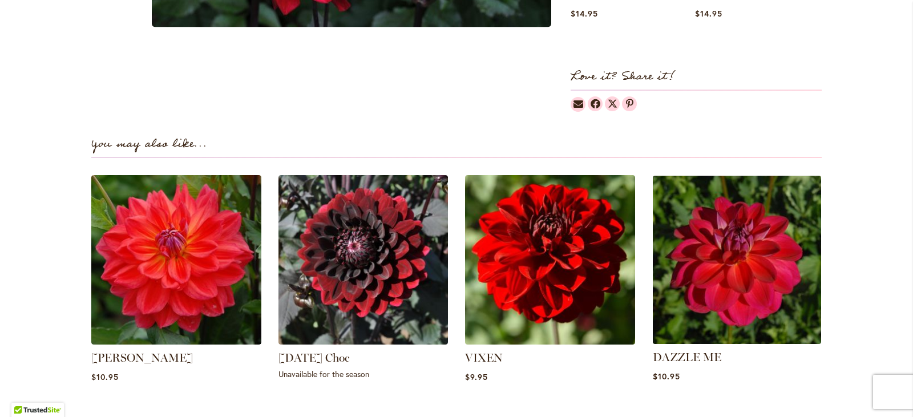
click at [747, 278] on img at bounding box center [736, 259] width 177 height 177
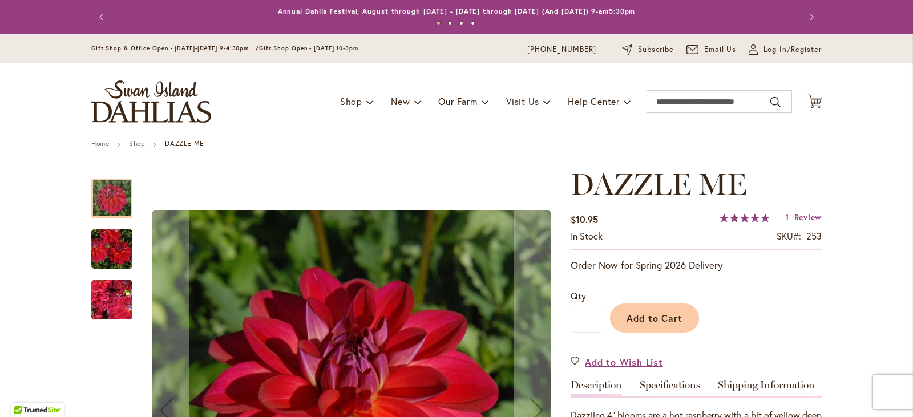
click at [109, 246] on img "DAZZLE ME" at bounding box center [112, 249] width 82 height 55
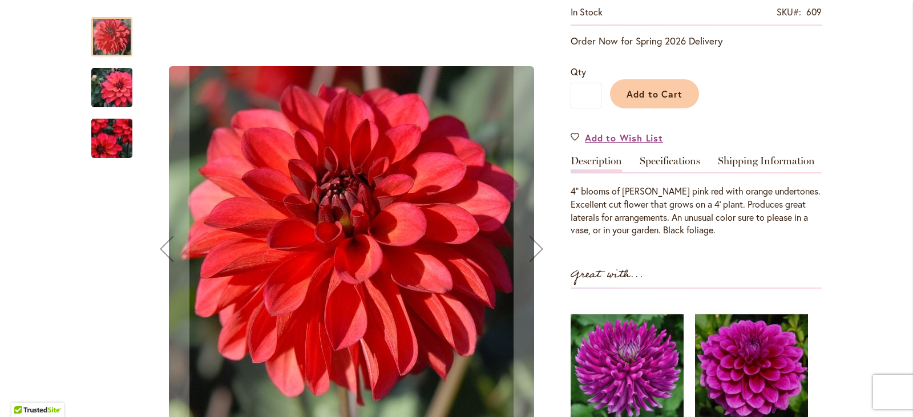
scroll to position [228, 0]
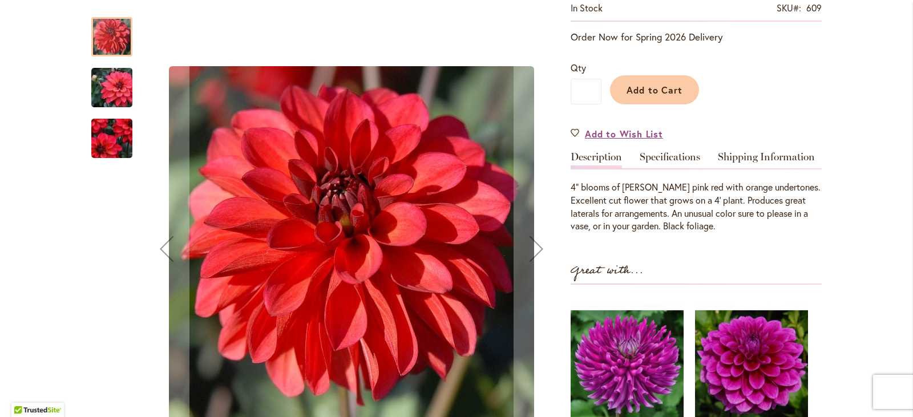
click at [118, 139] on img "GROOVY" at bounding box center [112, 138] width 82 height 71
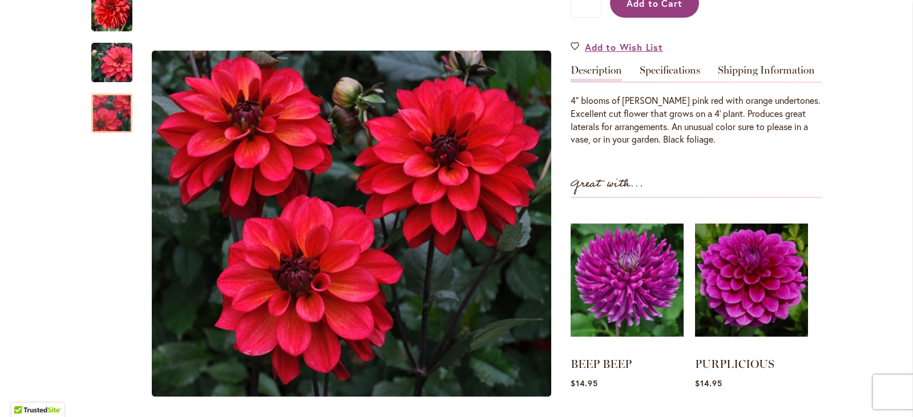
scroll to position [344, 0]
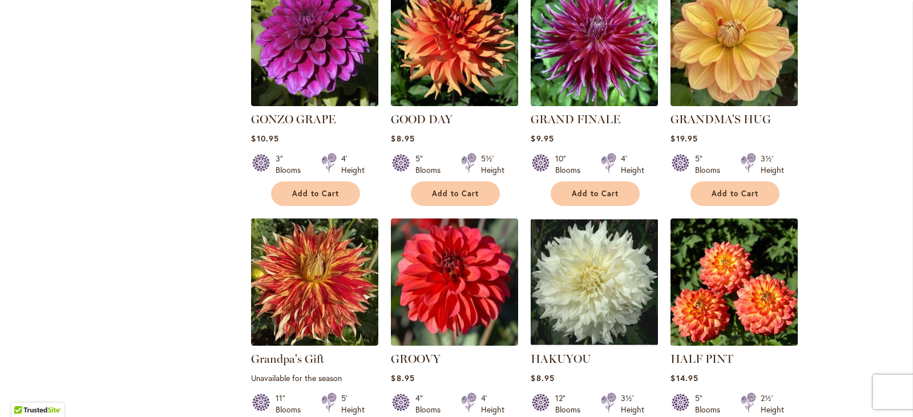
scroll to position [1996, 0]
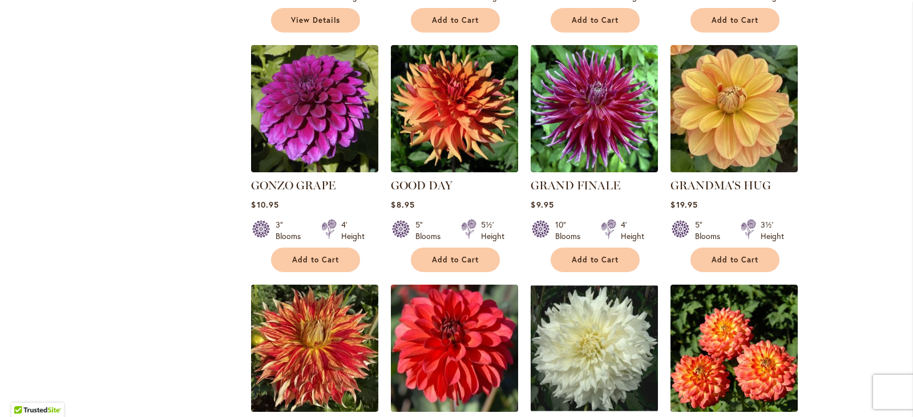
click at [463, 285] on img at bounding box center [454, 348] width 133 height 133
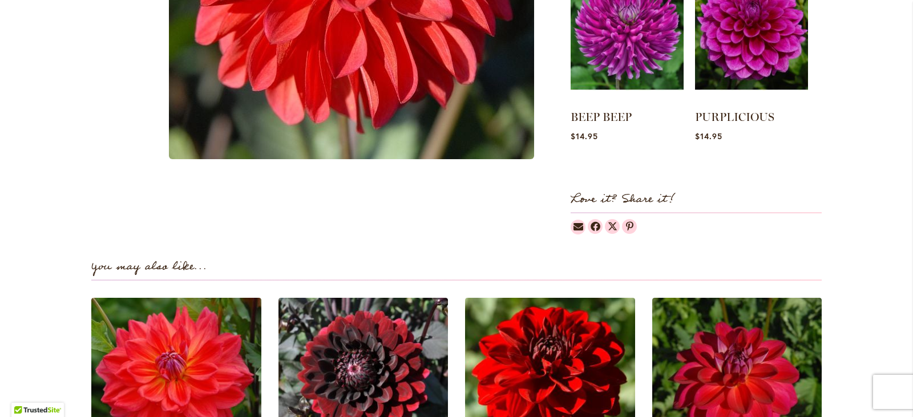
scroll to position [684, 0]
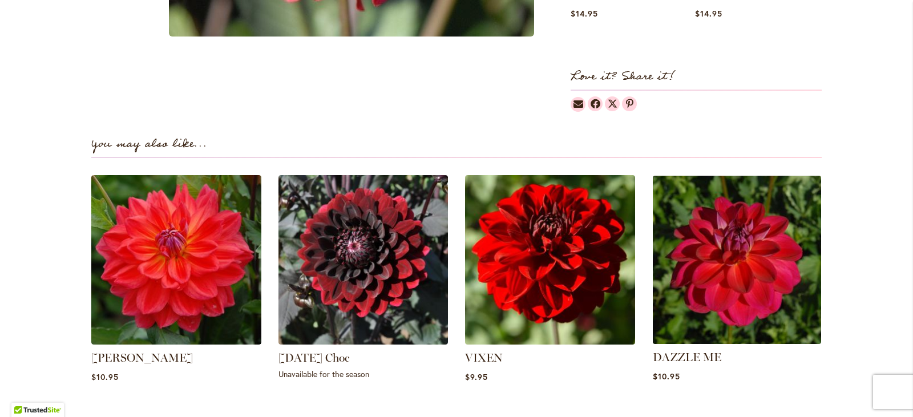
click at [725, 277] on img at bounding box center [736, 259] width 177 height 177
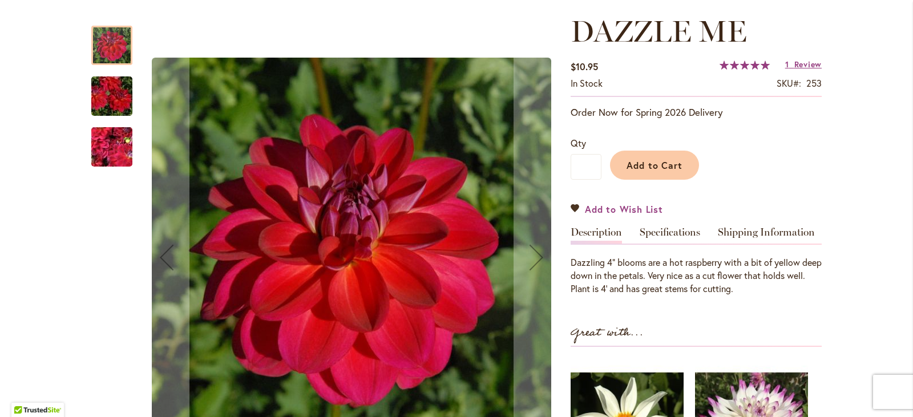
scroll to position [171, 0]
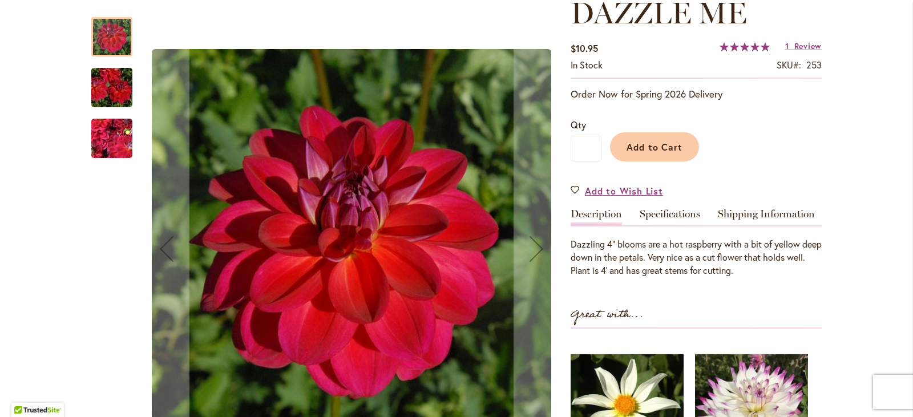
click at [119, 88] on img "DAZZLE ME" at bounding box center [112, 87] width 82 height 55
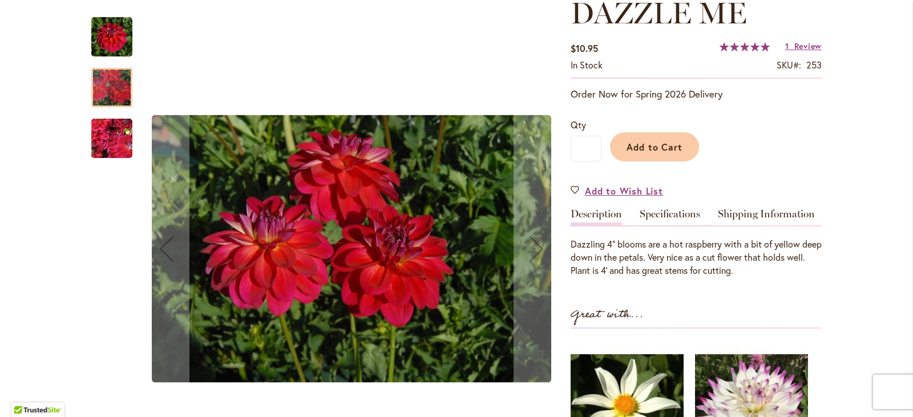
click at [110, 146] on img "DAZZLE ME" at bounding box center [112, 139] width 82 height 62
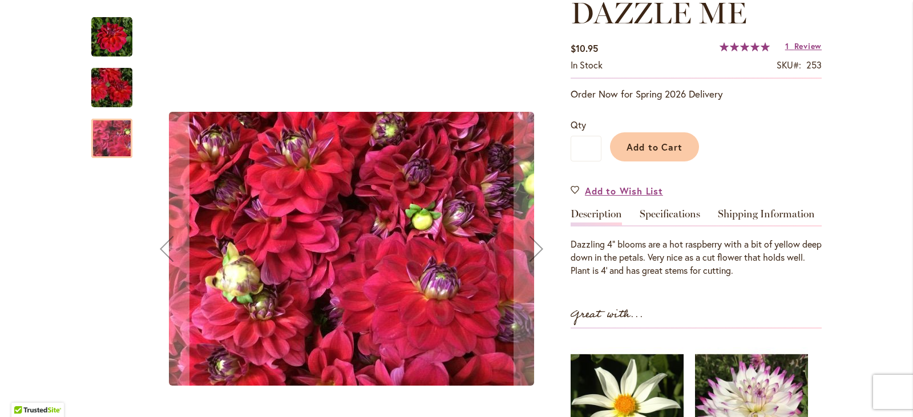
click at [100, 79] on img "DAZZLE ME" at bounding box center [112, 87] width 82 height 55
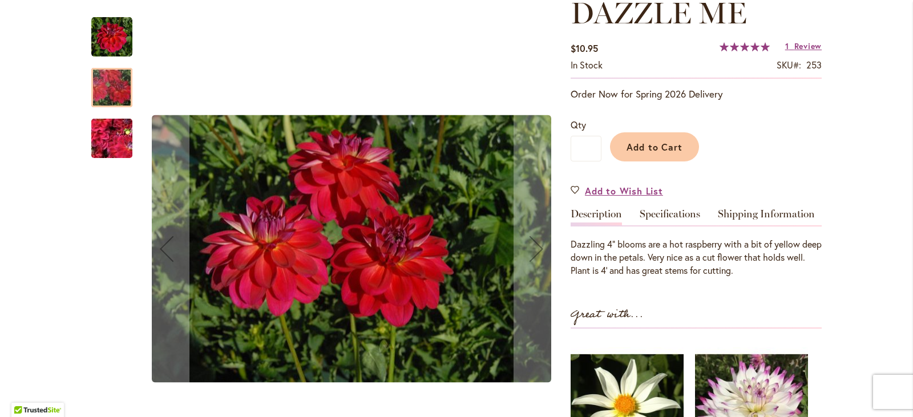
click at [110, 51] on img "DAZZLE ME" at bounding box center [111, 37] width 41 height 41
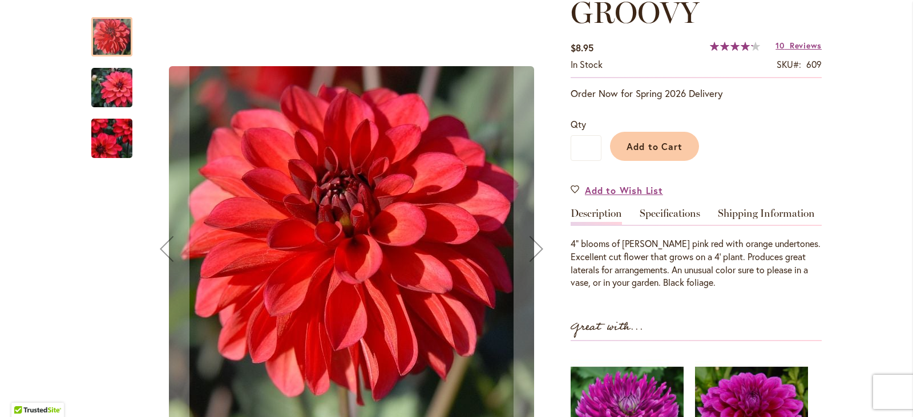
scroll to position [228, 0]
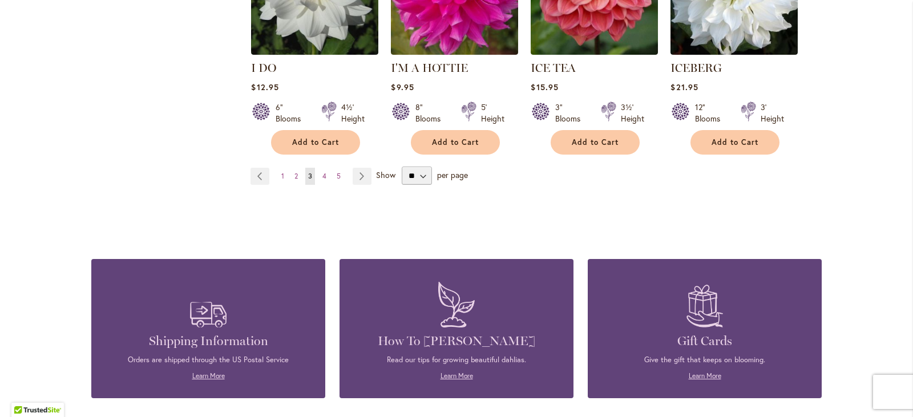
scroll to position [3992, 0]
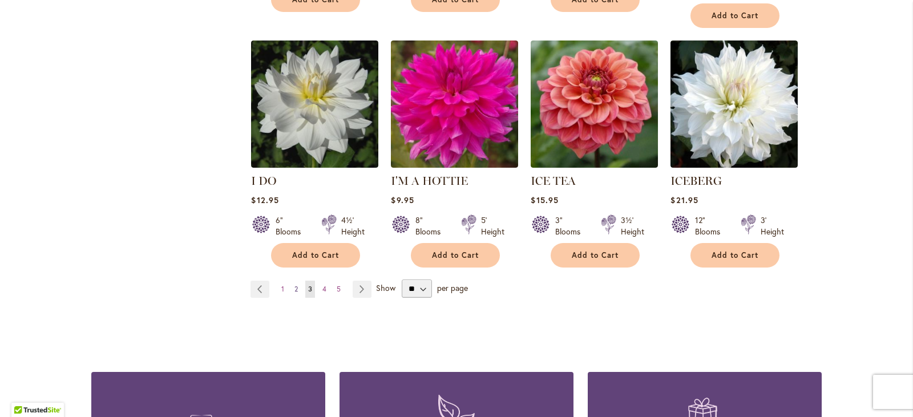
click at [294, 285] on span "2" at bounding box center [295, 289] width 3 height 9
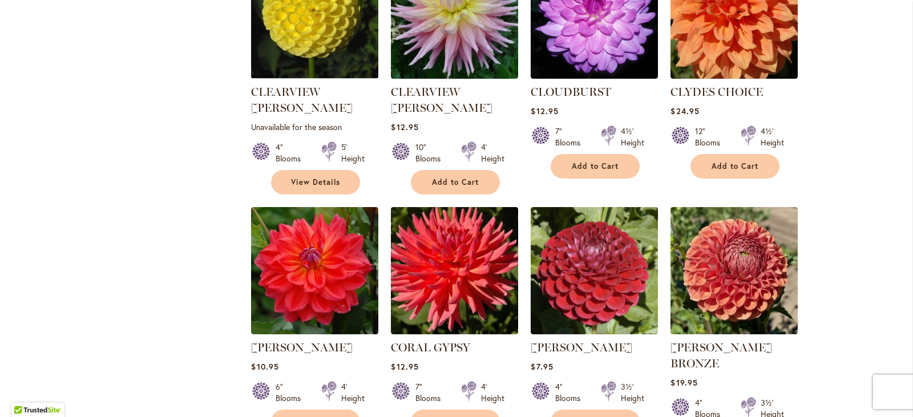
scroll to position [1141, 0]
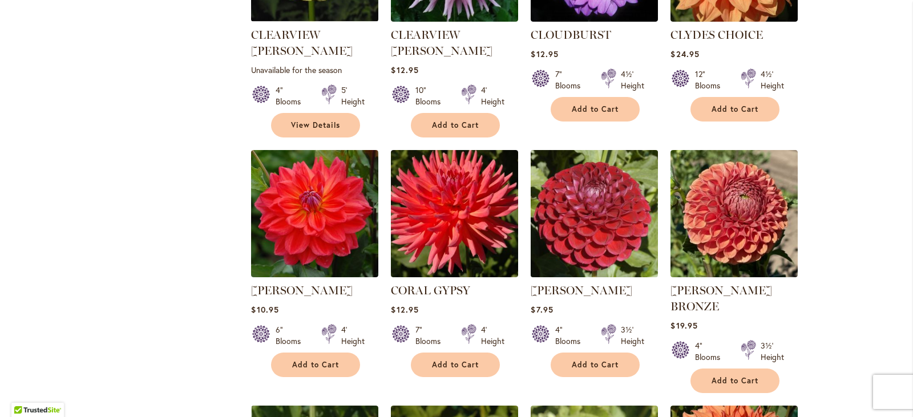
click at [589, 181] on img at bounding box center [594, 213] width 133 height 133
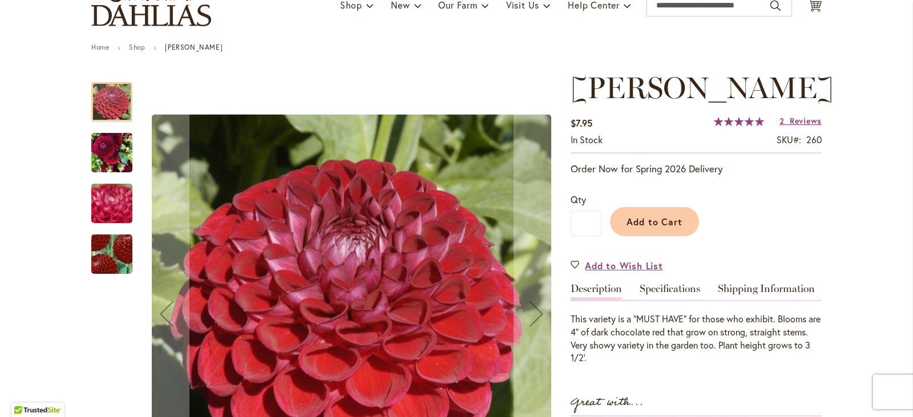
scroll to position [171, 0]
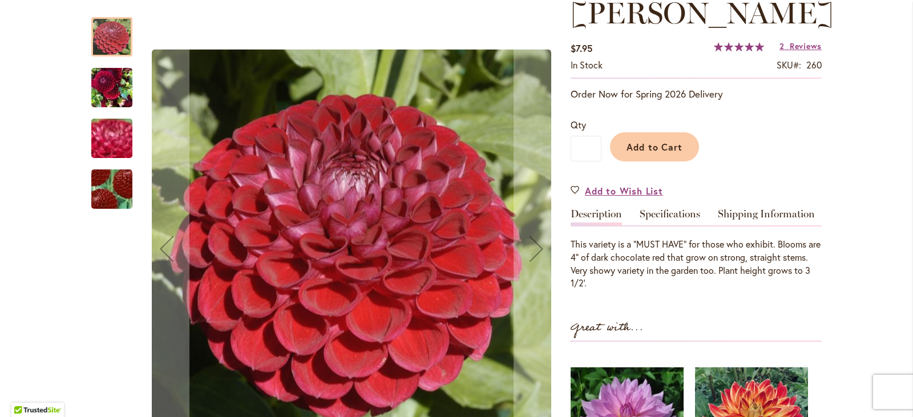
click at [107, 185] on img "CORNEL" at bounding box center [112, 189] width 80 height 79
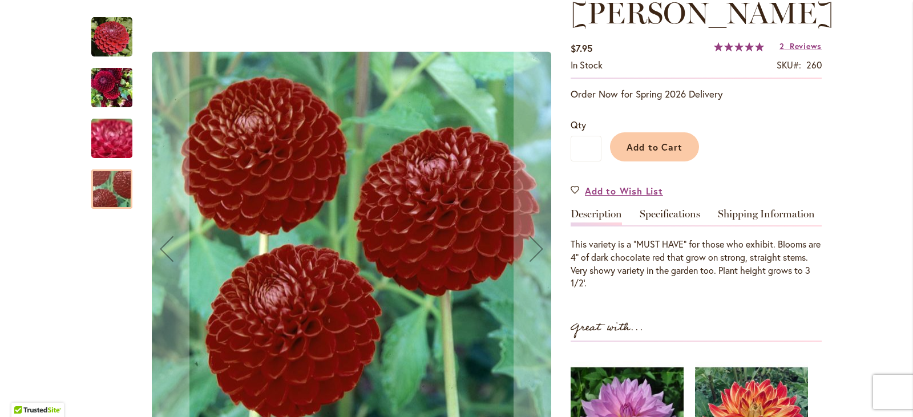
click at [94, 132] on img "CORNEL" at bounding box center [112, 139] width 82 height 62
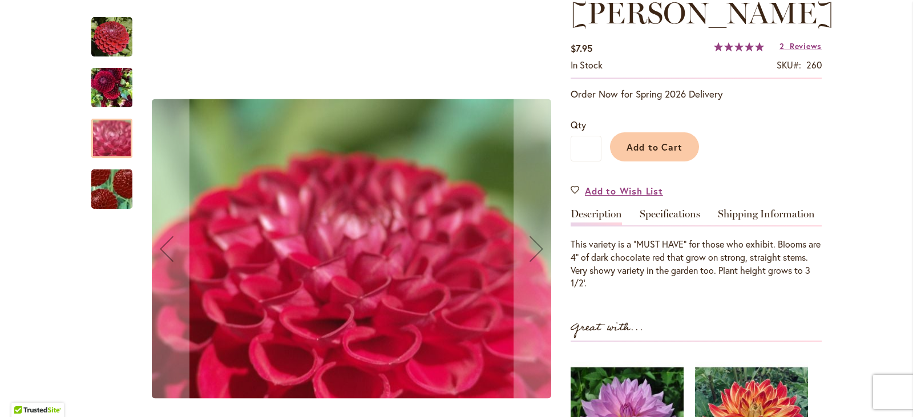
click at [108, 88] on img "CORNEL" at bounding box center [111, 87] width 41 height 55
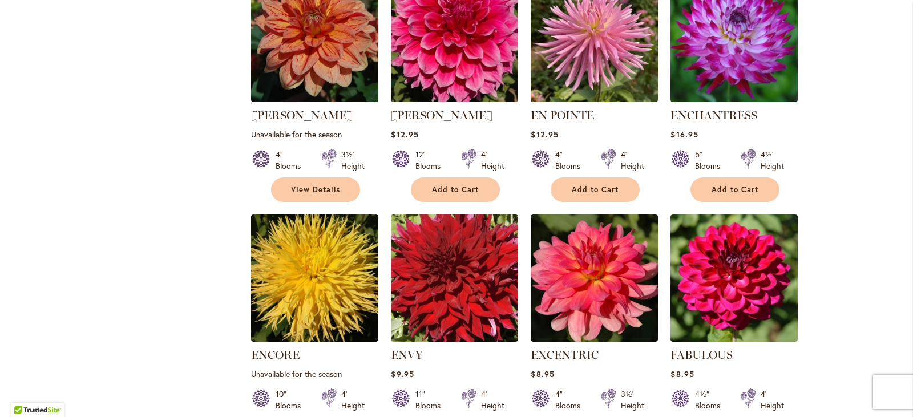
scroll to position [3308, 0]
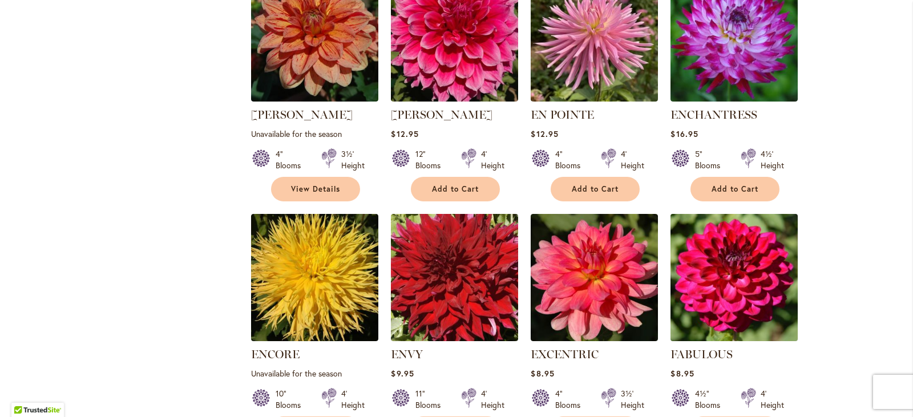
click at [692, 211] on img at bounding box center [733, 277] width 133 height 133
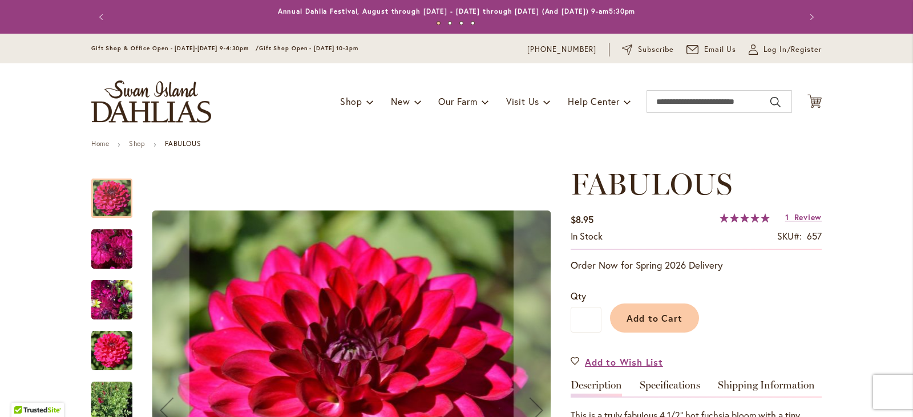
click at [118, 246] on img "FABULOUS" at bounding box center [111, 249] width 41 height 42
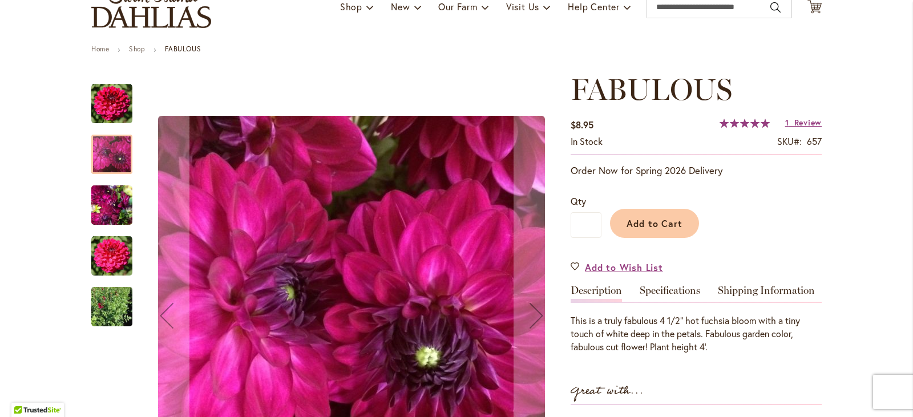
scroll to position [114, 0]
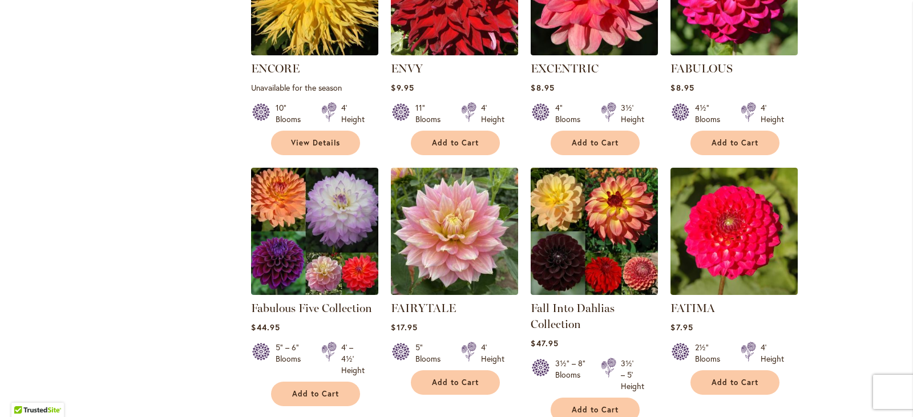
scroll to position [3593, 0]
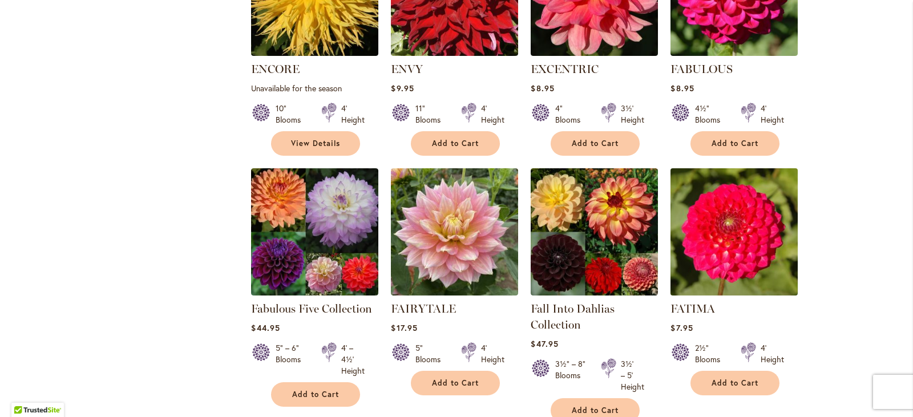
click at [717, 165] on img at bounding box center [733, 231] width 133 height 133
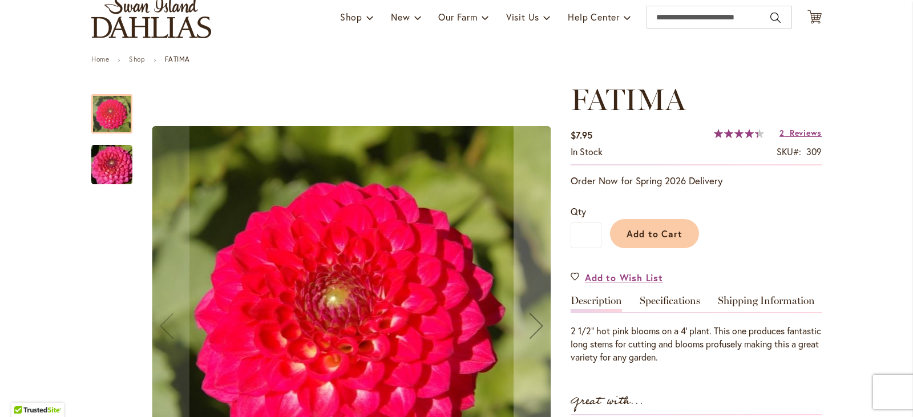
scroll to position [114, 0]
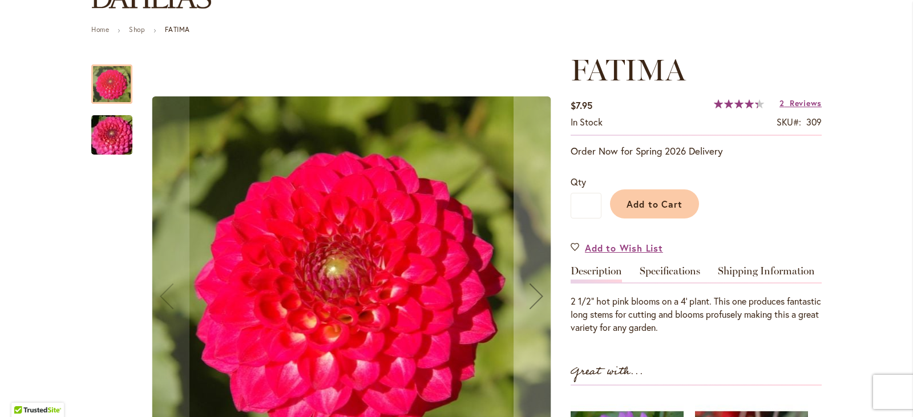
click at [120, 137] on img "FATIMA" at bounding box center [112, 135] width 82 height 55
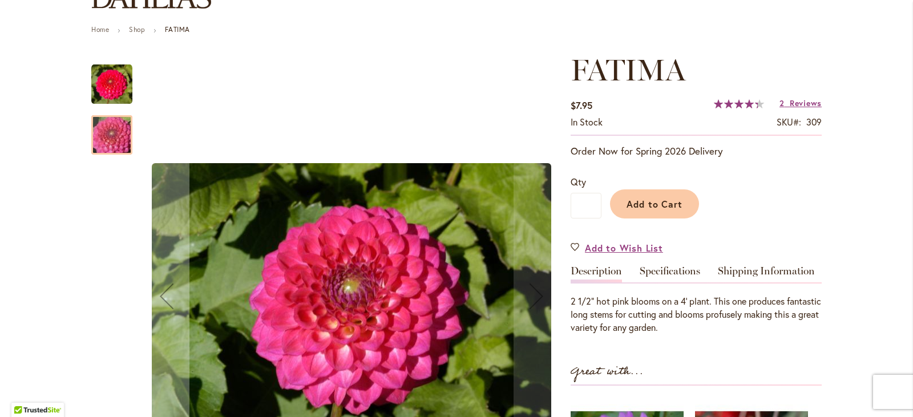
click at [117, 84] on img "FATIMA" at bounding box center [111, 84] width 41 height 41
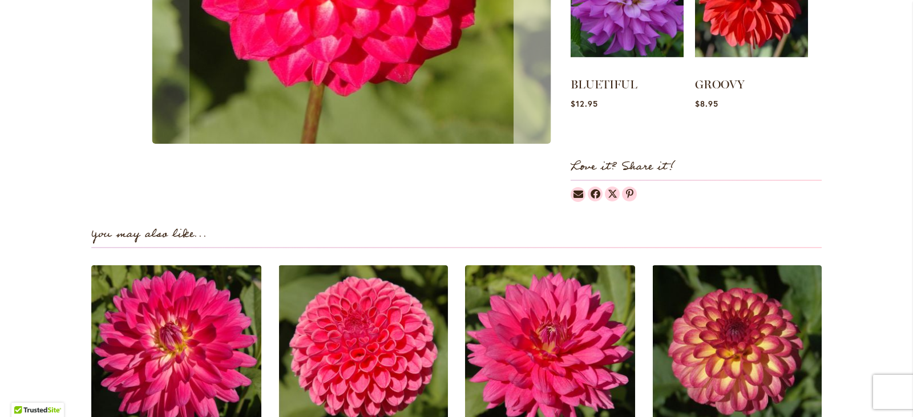
scroll to position [741, 0]
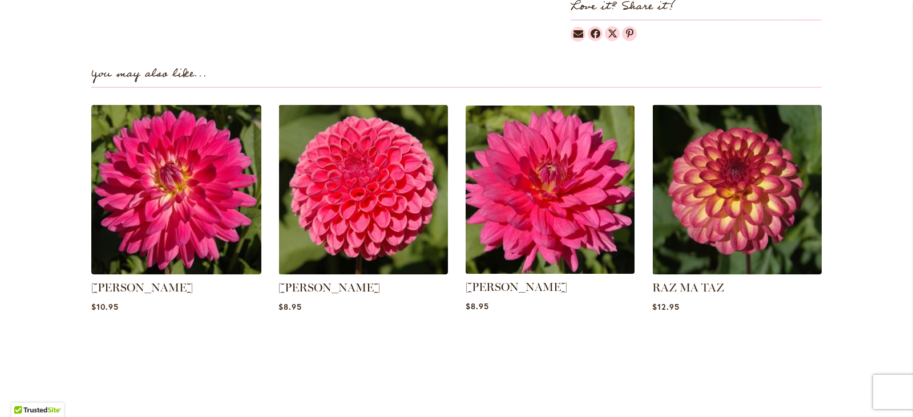
click at [543, 188] on img at bounding box center [549, 189] width 177 height 177
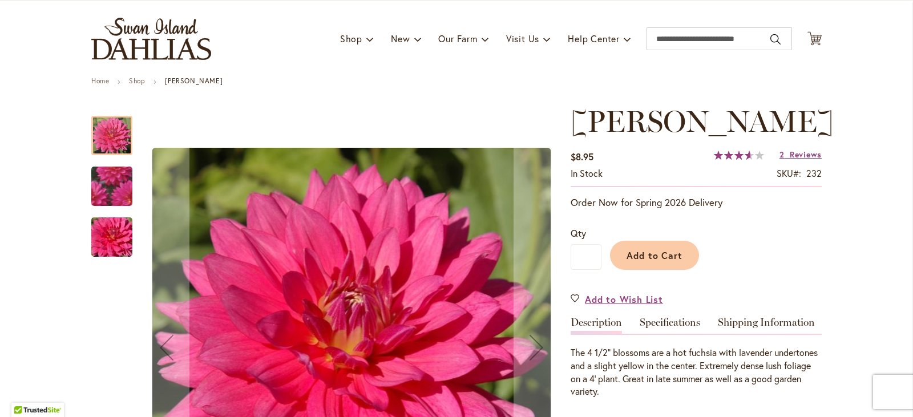
scroll to position [114, 0]
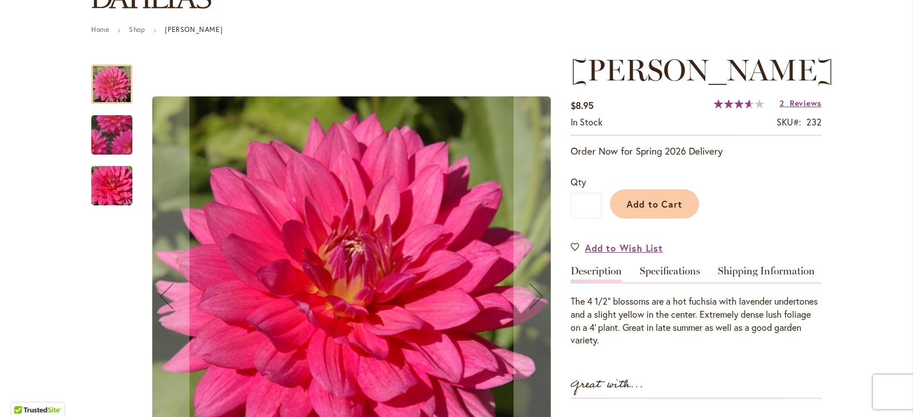
click at [98, 140] on img "JENNA" at bounding box center [111, 135] width 79 height 79
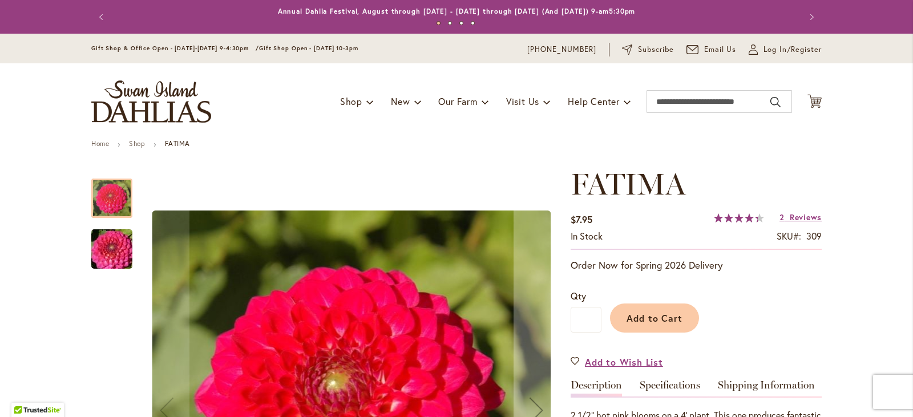
click at [691, 196] on h1 "FATIMA" at bounding box center [695, 184] width 251 height 34
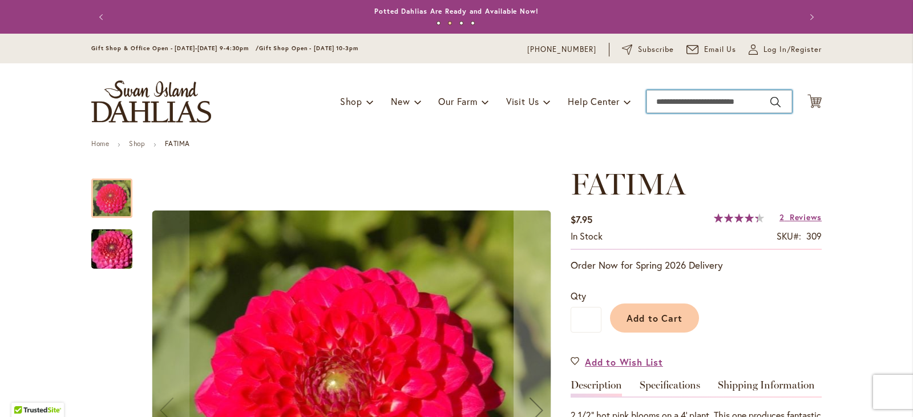
click at [657, 102] on input "Search" at bounding box center [718, 101] width 145 height 23
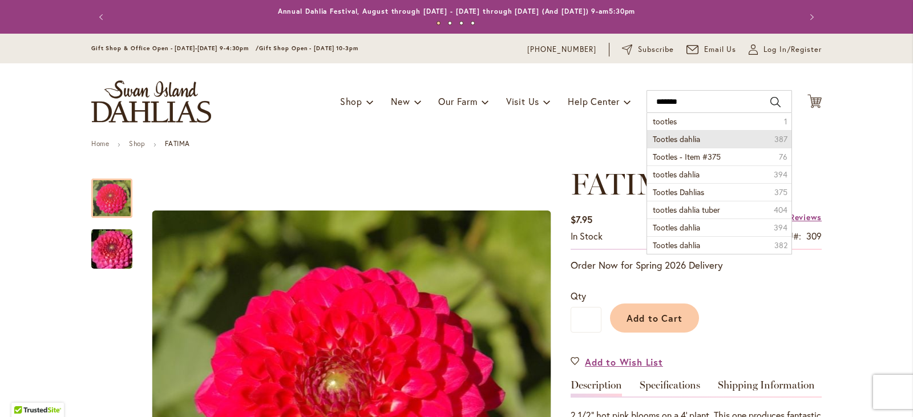
click at [661, 138] on span "Tootles dahlia" at bounding box center [675, 138] width 47 height 11
type input "**********"
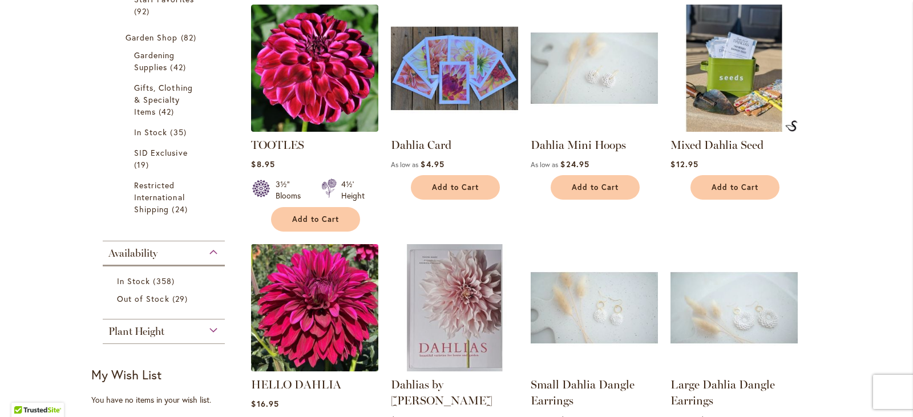
scroll to position [342, 0]
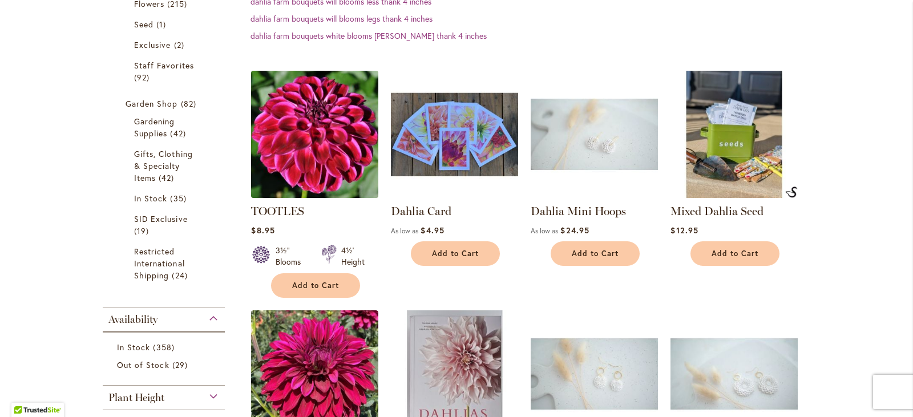
click at [311, 167] on img at bounding box center [314, 133] width 133 height 133
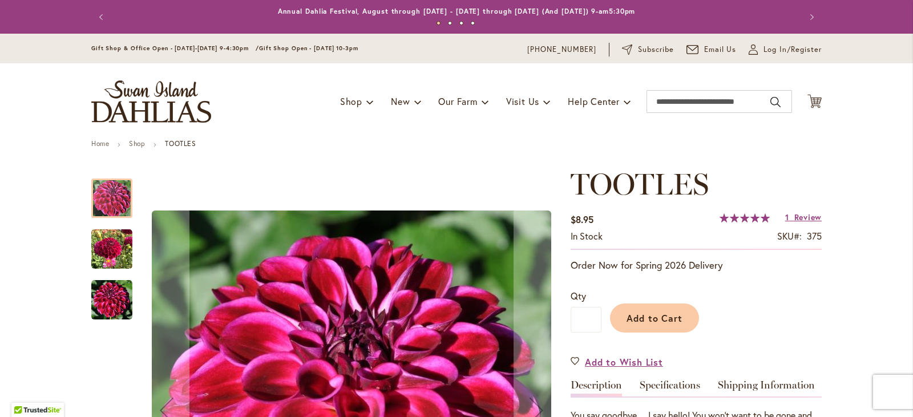
click at [108, 250] on img "Tootles" at bounding box center [111, 249] width 41 height 41
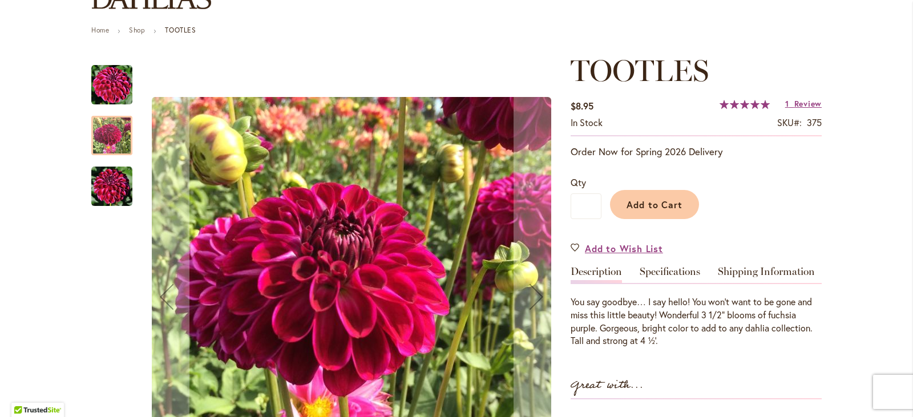
scroll to position [114, 0]
drag, startPoint x: 123, startPoint y: 90, endPoint x: 120, endPoint y: 84, distance: 6.7
click at [122, 88] on img "Tootles" at bounding box center [111, 84] width 41 height 41
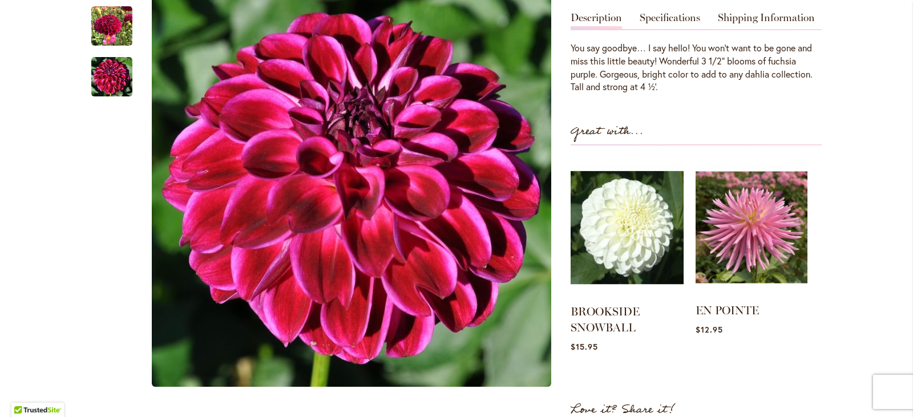
scroll to position [285, 0]
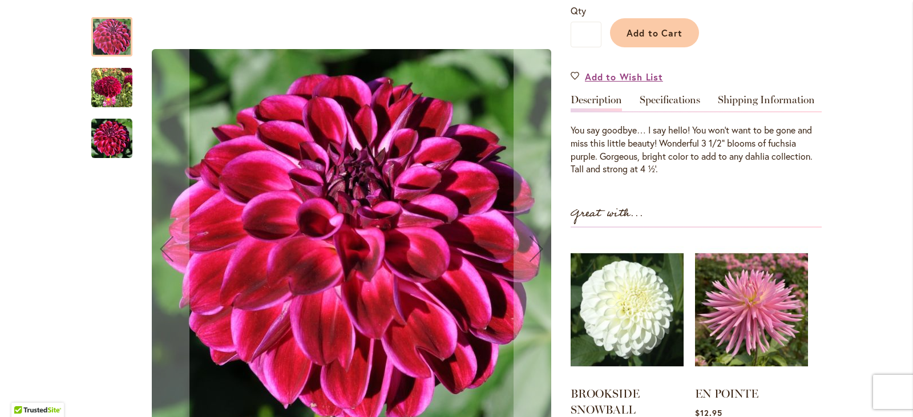
click at [109, 140] on img "Tootles" at bounding box center [111, 138] width 41 height 41
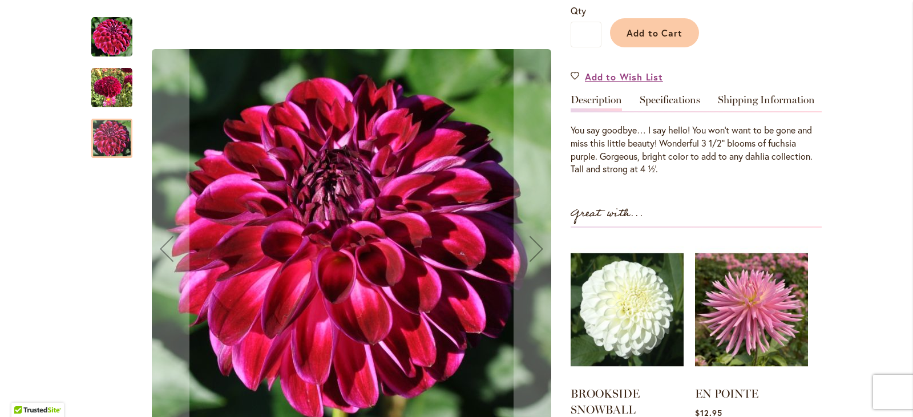
click at [110, 92] on img "Tootles" at bounding box center [111, 87] width 41 height 41
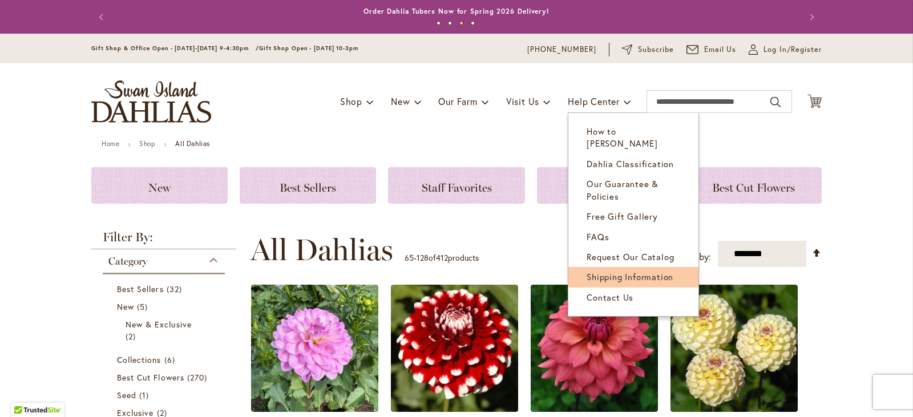
click at [605, 271] on span "Shipping Information" at bounding box center [629, 276] width 87 height 11
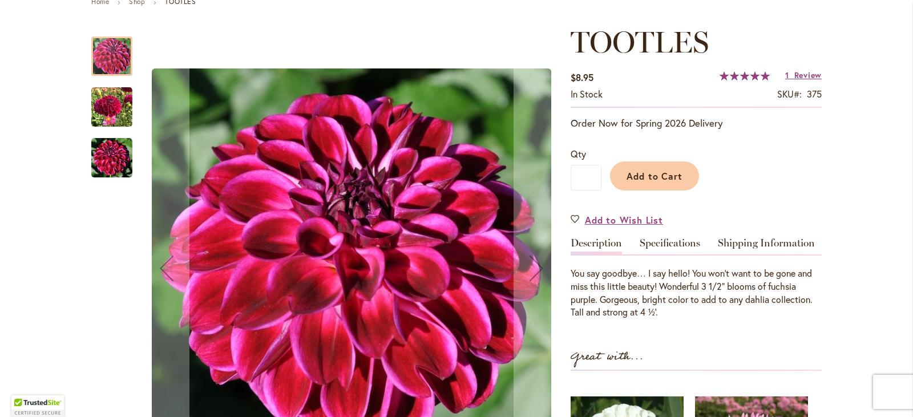
scroll to position [171, 0]
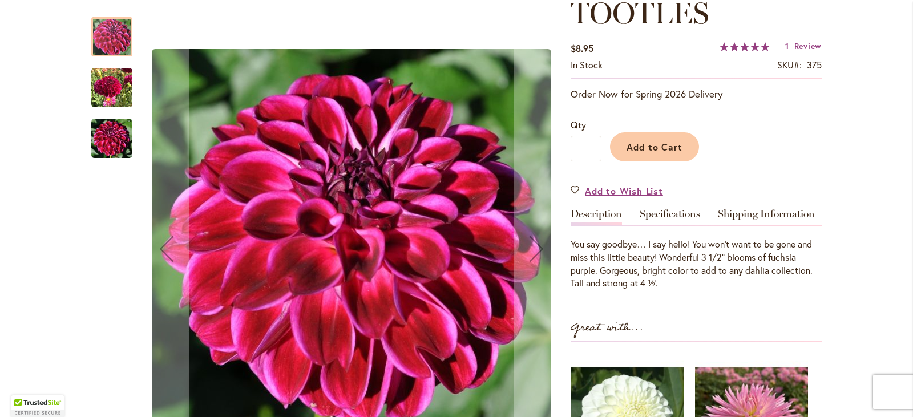
click at [104, 84] on img "Tootles" at bounding box center [111, 87] width 41 height 41
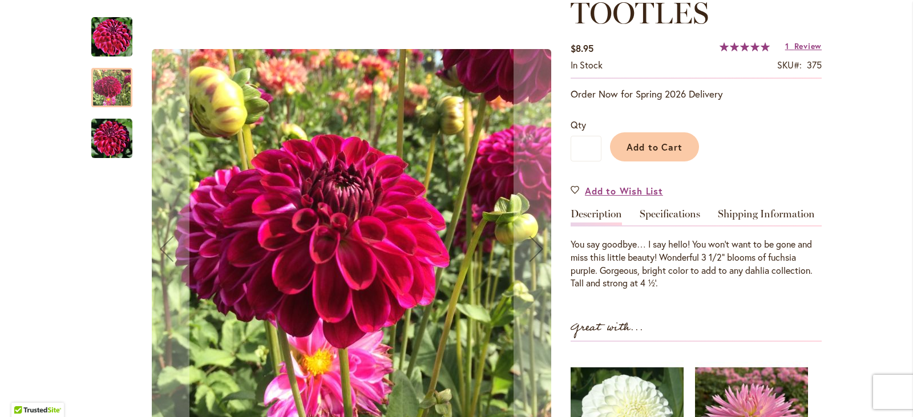
click at [93, 133] on img "Tootles" at bounding box center [111, 138] width 41 height 41
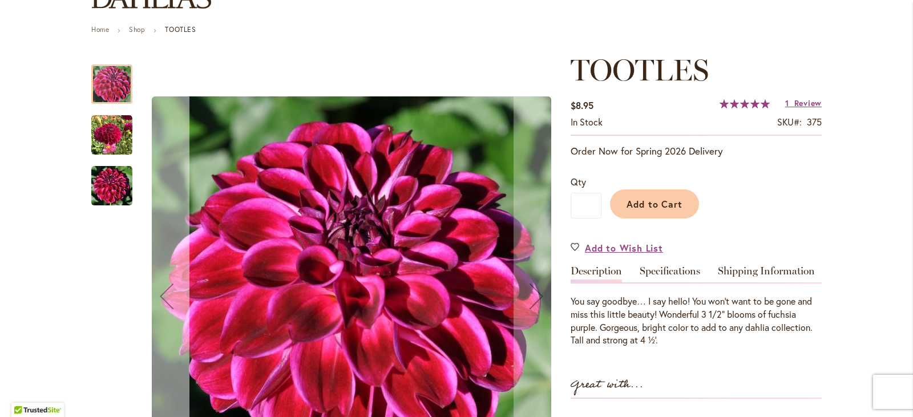
scroll to position [228, 0]
